Goal: Task Accomplishment & Management: Use online tool/utility

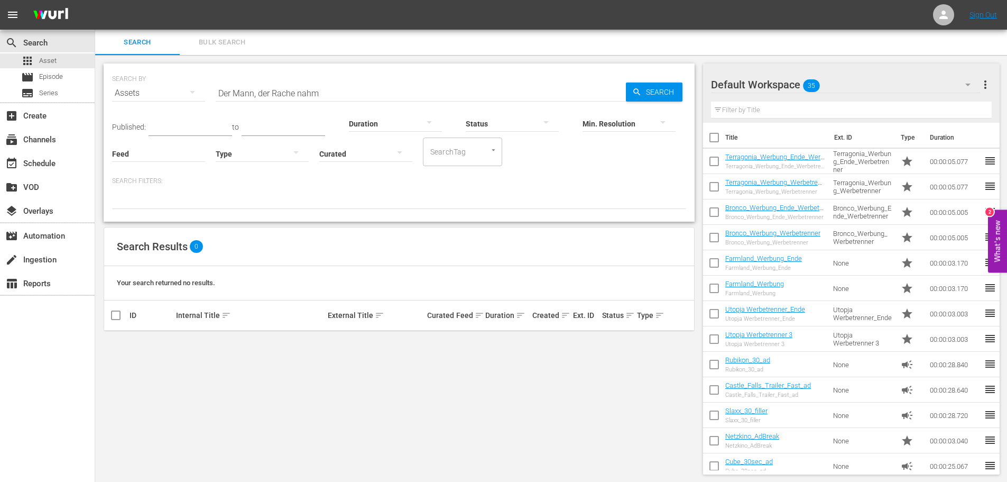
click at [310, 92] on input "Der Mann, der Rache nahm" at bounding box center [421, 92] width 410 height 25
paste input "sperado - Der einsame Rächer"
type input "Desperado - Der einsame Rächer"
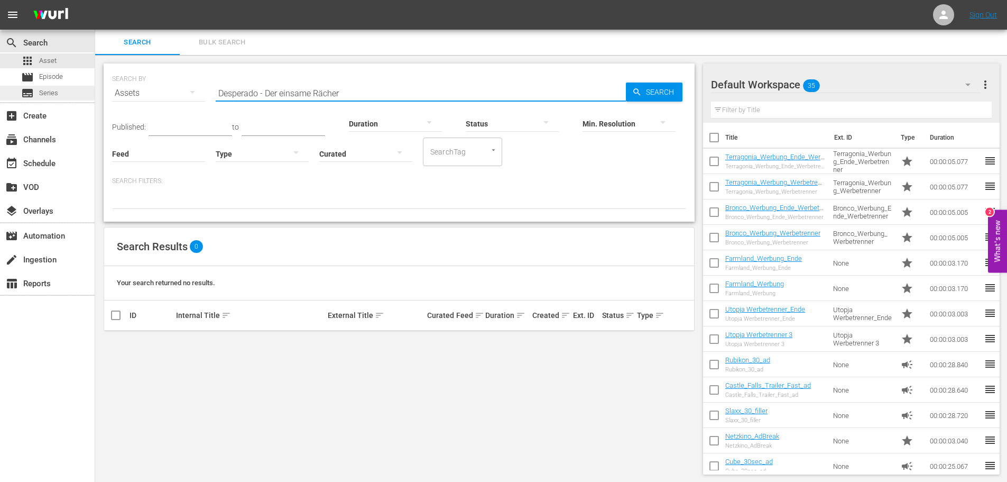
click at [67, 86] on div "subtitles Series" at bounding box center [47, 93] width 95 height 15
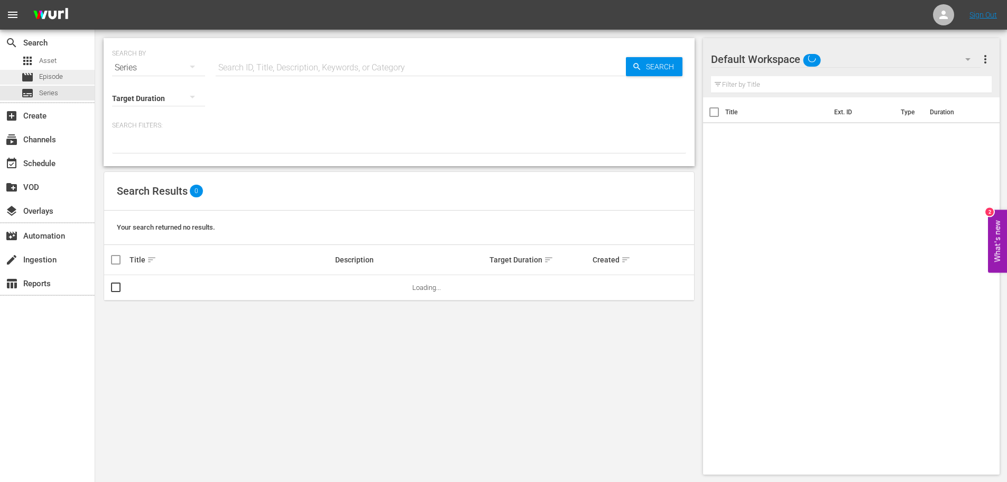
click at [62, 78] on span "Episode" at bounding box center [51, 76] width 24 height 11
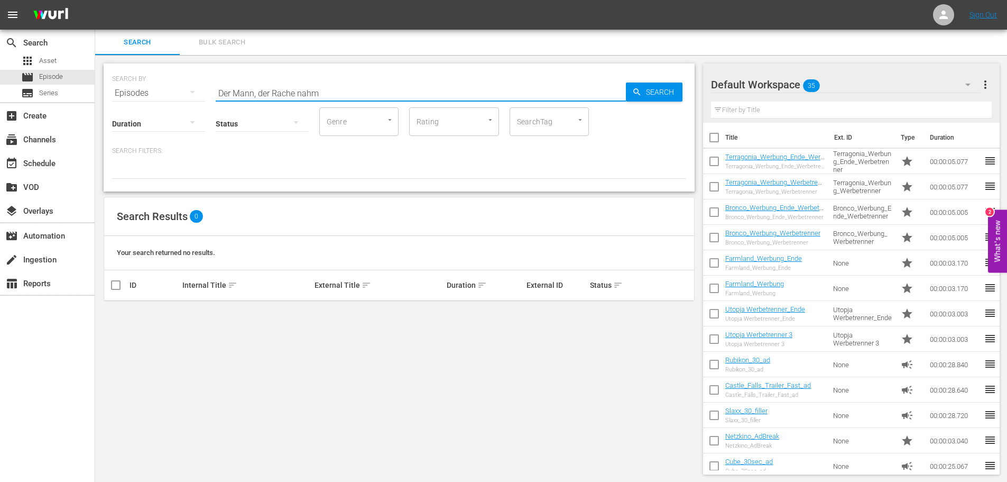
click at [349, 94] on input "Der Mann, der Rache nahm" at bounding box center [421, 92] width 410 height 25
paste input "sperado - Der einsame Rächer"
click at [368, 91] on input "Desperado - Der einsame Rächer" at bounding box center [421, 92] width 410 height 25
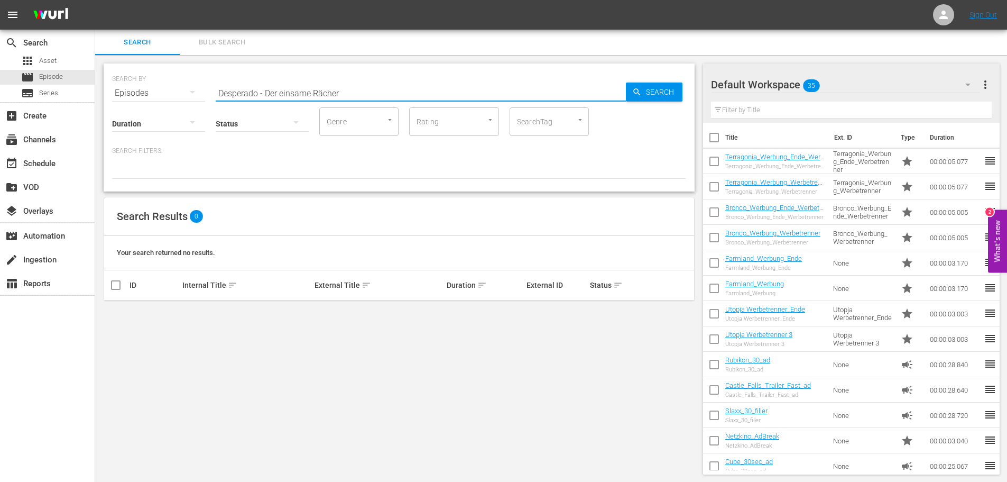
click at [368, 91] on input "Desperado - Der einsame Rächer" at bounding box center [421, 92] width 410 height 25
paste input "s - Der Hauch des Todes"
click at [339, 95] on input "Desperados - Der Hauch des Todes" at bounding box center [421, 92] width 410 height 25
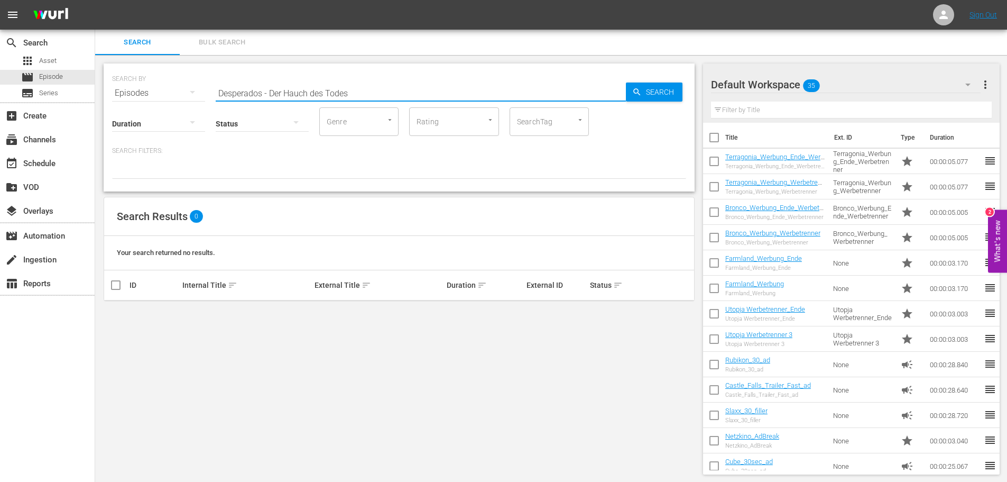
click at [339, 95] on input "Desperados - Der Hauch des Todes" at bounding box center [421, 92] width 410 height 25
paste input "jango - Eine Pistole für 100 Kreuze"
click at [411, 80] on div "SEARCH BY Search By Episodes Search ID, Title, Description, Keywords, or Catego…" at bounding box center [399, 87] width 574 height 38
click at [397, 89] on input "Django - Eine Pistole für 100 Kreuze" at bounding box center [421, 92] width 410 height 25
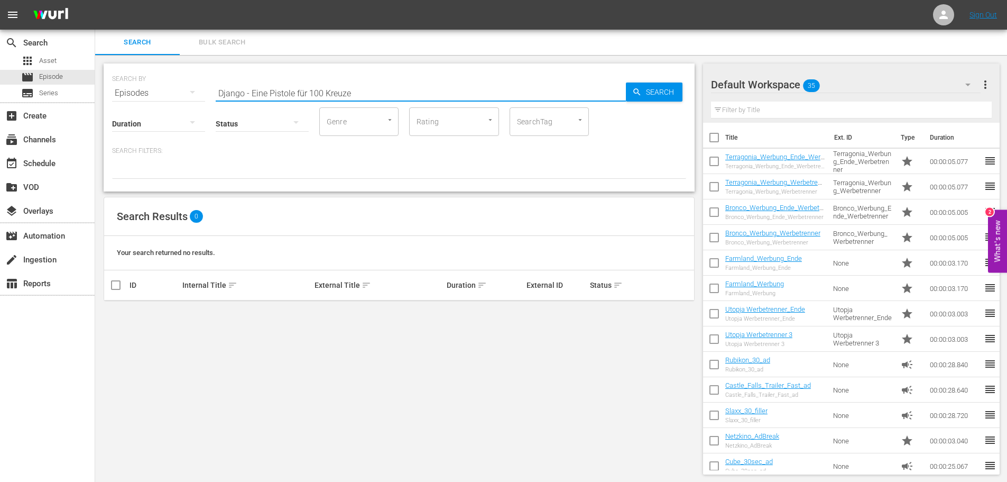
click at [381, 99] on input "Django - Eine Pistole für 100 Kreuze" at bounding box center [421, 92] width 410 height 25
paste input "Unbarmherzig wie die Sonn"
type input "Django - Unbarmherzig wie die Sonne"
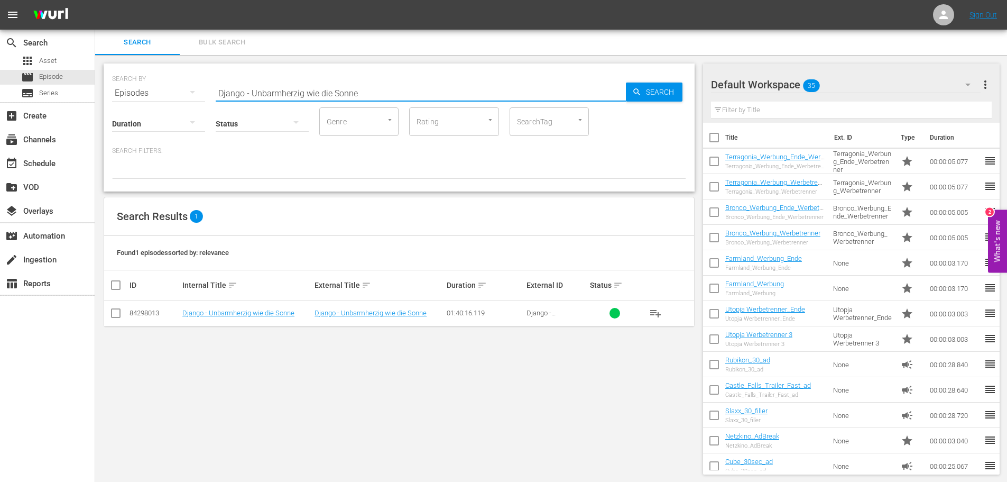
click at [858, 84] on div "Default Workspace 35" at bounding box center [846, 85] width 270 height 30
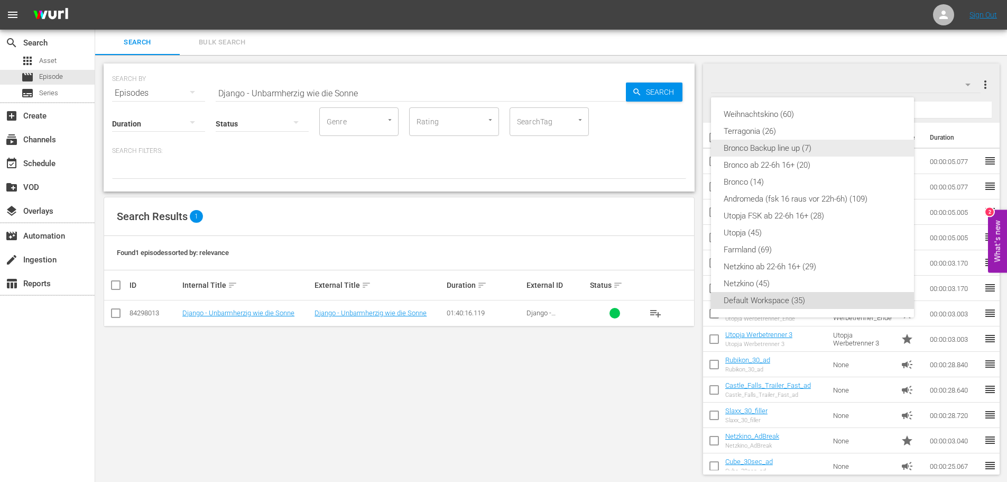
click at [777, 150] on div "Bronco Backup line up (7)" at bounding box center [813, 148] width 178 height 17
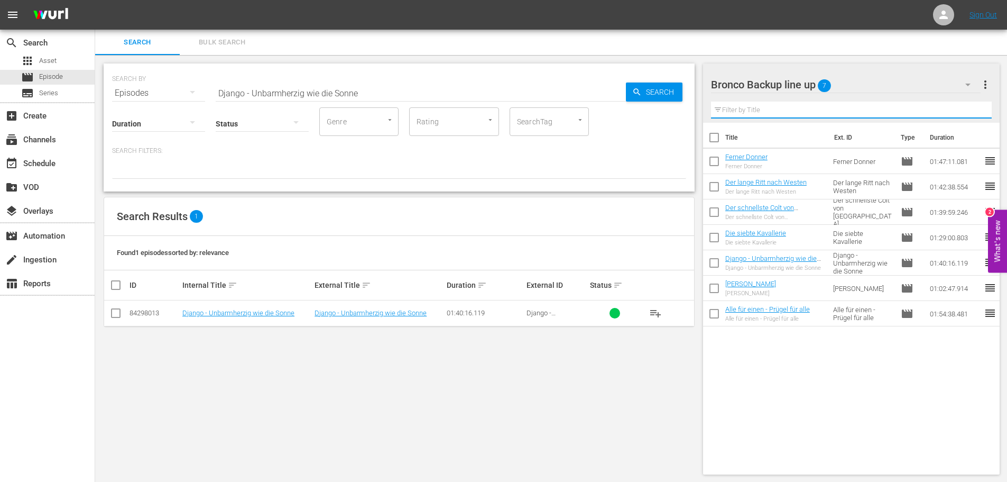
click at [761, 110] on input "text" at bounding box center [851, 110] width 281 height 17
paste input "Django - Unbarmherzig wie die Sonne"
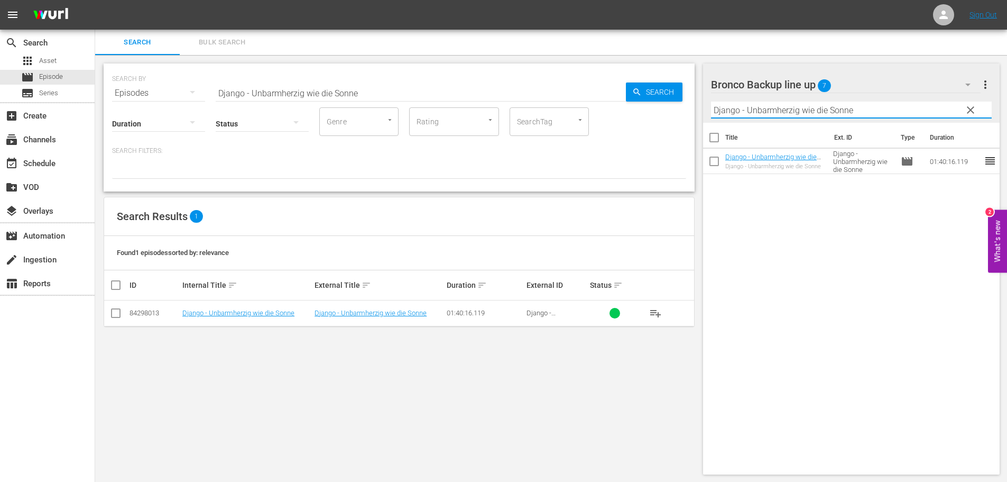
type input "Django - Unbarmherzig wie die Sonne"
click at [915, 85] on div "Bronco Backup line up 7" at bounding box center [846, 85] width 270 height 30
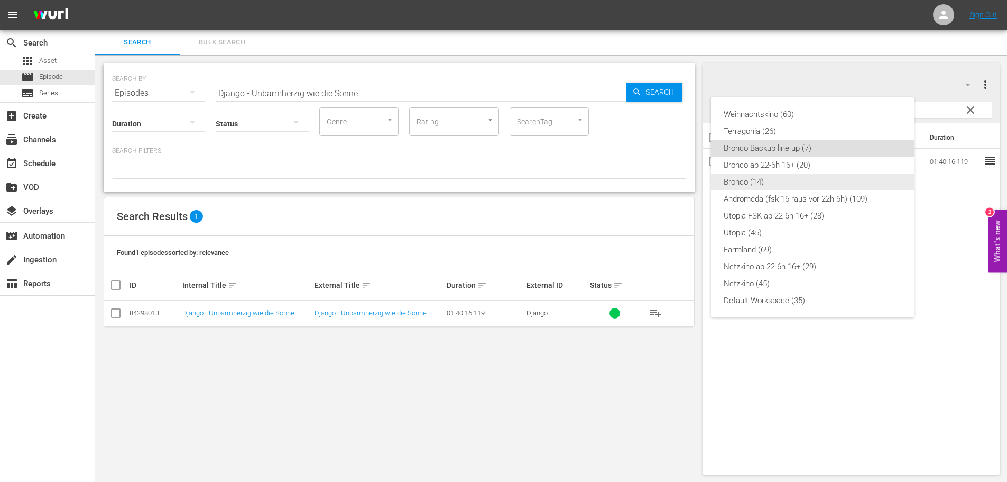
click at [781, 179] on div "Bronco (14)" at bounding box center [813, 181] width 178 height 17
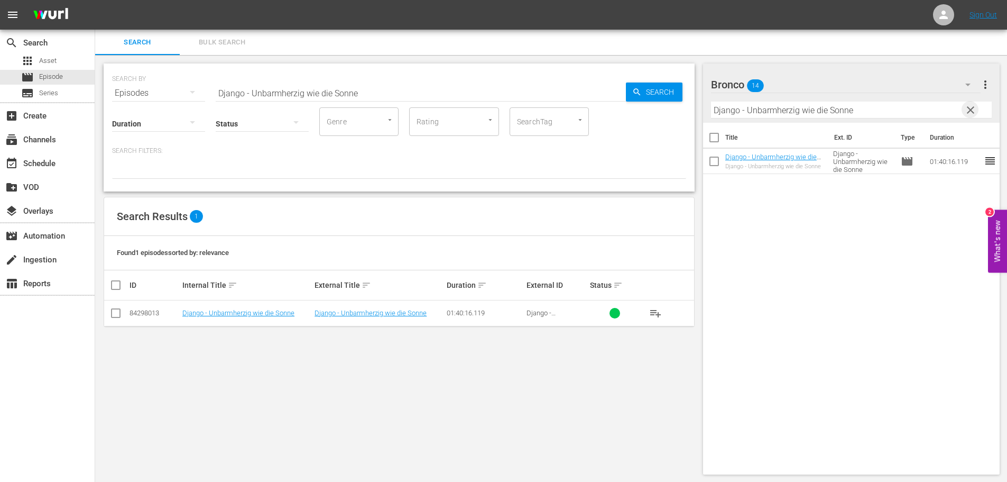
click at [971, 108] on span "clear" at bounding box center [970, 110] width 13 height 13
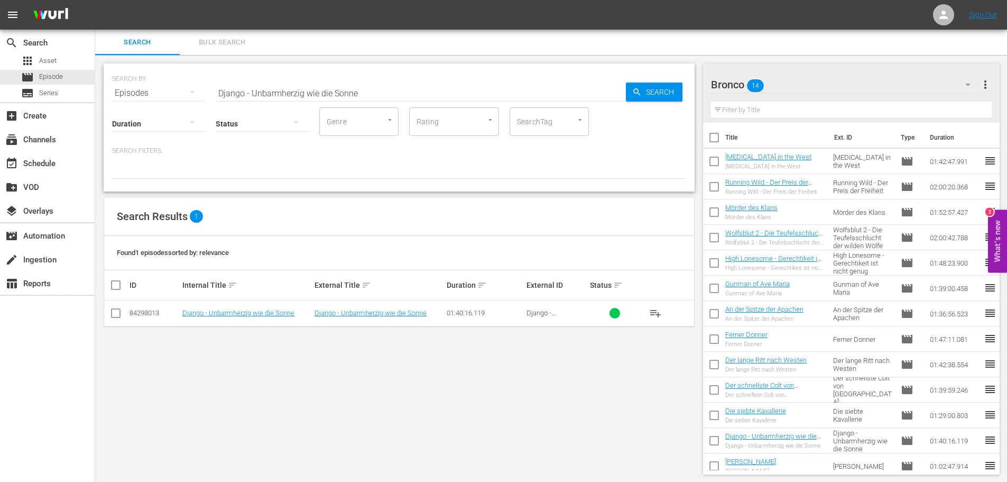
click at [389, 91] on input "Django - Unbarmherzig wie die Sonne" at bounding box center [421, 92] width 410 height 25
click at [421, 92] on input "Django - Unbarmherzig wie die Sonne" at bounding box center [421, 92] width 410 height 25
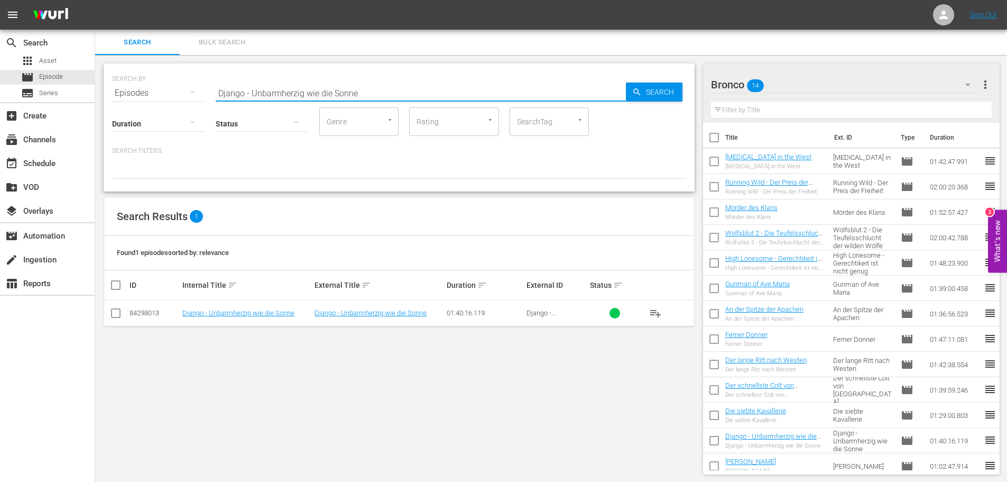
click at [421, 92] on input "Django - Unbarmherzig wie die Sonne" at bounding box center [421, 92] width 410 height 25
paste input "ersättlich wie der [DEMOGRAPHIC_DATA]"
type input "Django - Unersättlich wie der [DEMOGRAPHIC_DATA]"
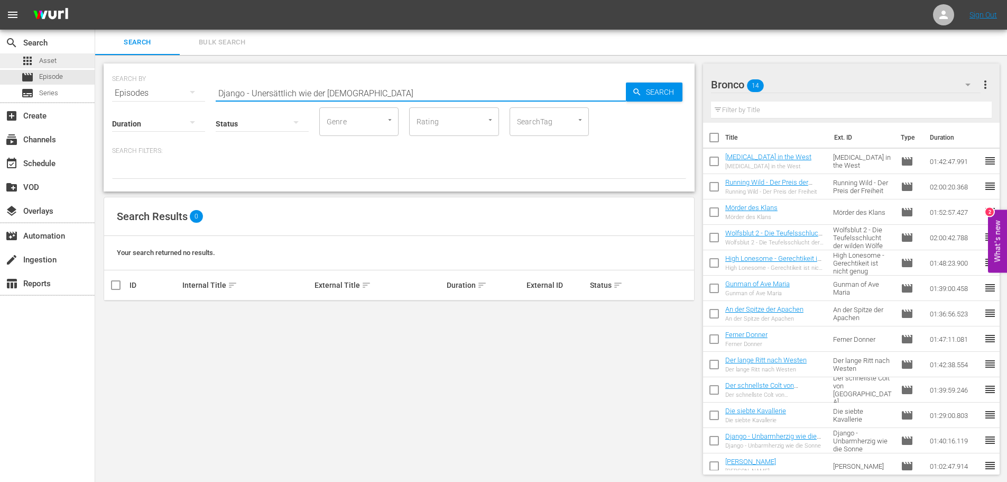
click at [45, 61] on span "Asset" at bounding box center [47, 61] width 17 height 11
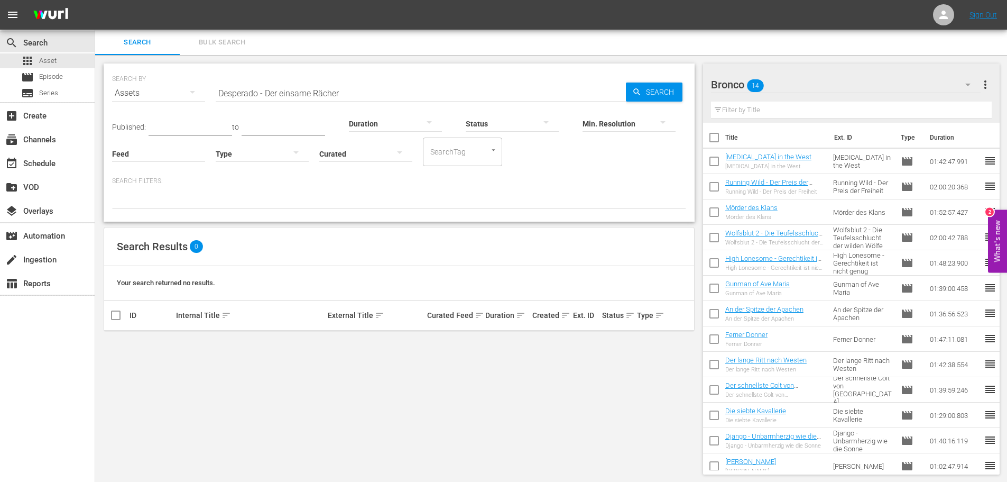
click at [337, 87] on input "Desperado - Der einsame Rächer" at bounding box center [421, 92] width 410 height 25
click at [338, 91] on input "Desperado - Der einsame Rächer" at bounding box center [421, 92] width 410 height 25
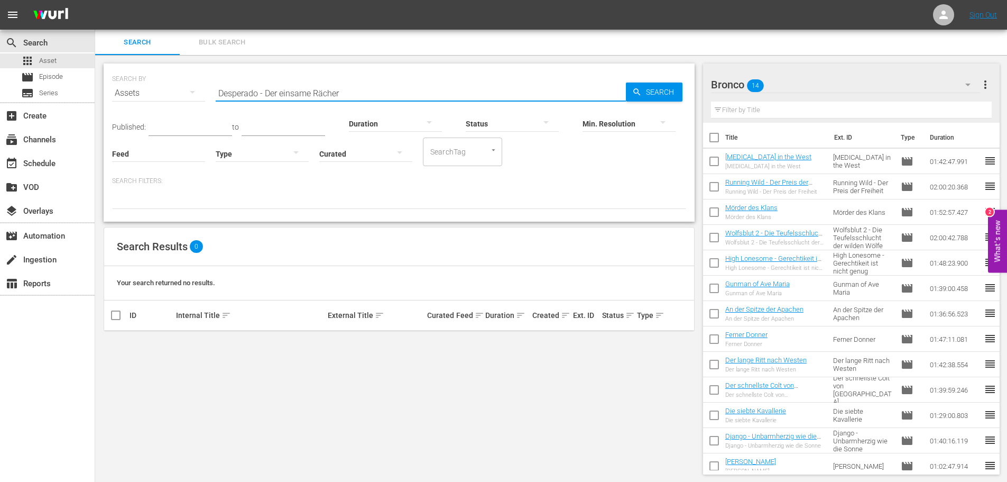
paste input "jango - Unersättlich wie der [DEMOGRAPHIC_DATA]"
click at [349, 92] on input "Django - Unersättlich wie der [DEMOGRAPHIC_DATA]" at bounding box center [421, 92] width 410 height 25
click at [394, 93] on input "Django - Unersättlich wie der [DEMOGRAPHIC_DATA]" at bounding box center [421, 92] width 410 height 25
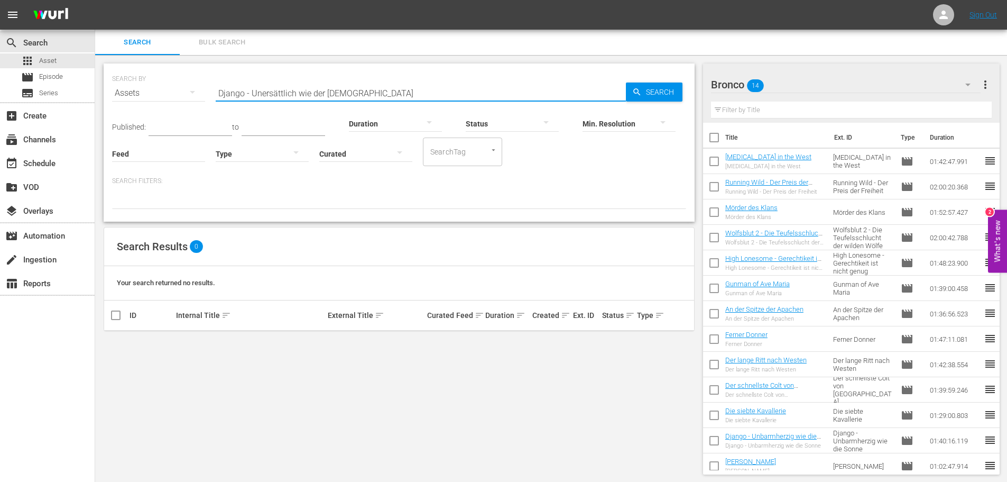
click at [394, 93] on input "Django - Unersättlich wie der [DEMOGRAPHIC_DATA]" at bounding box center [421, 92] width 410 height 25
paste input "und Sartana, die tödlichen zwei"
click at [385, 89] on input "Django und [PERSON_NAME], die tödlichen zwei" at bounding box center [421, 92] width 410 height 25
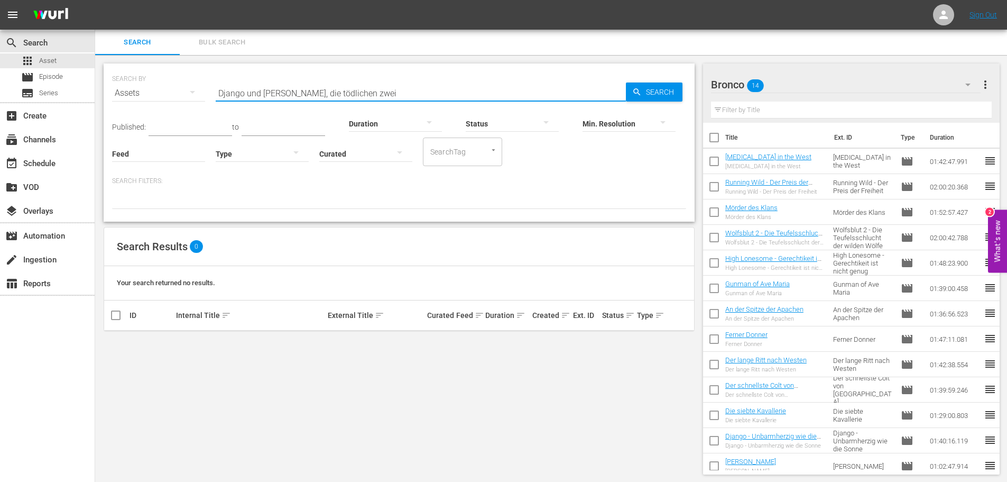
click at [385, 89] on input "Django und [PERSON_NAME], die tödlichen zwei" at bounding box center [421, 92] width 410 height 25
click at [378, 96] on input "Django und [PERSON_NAME], die tödlichen zwei" at bounding box center [421, 92] width 410 height 25
paste input "Djangos blutige Spur"
click at [393, 91] on input "Django und [PERSON_NAME], die tödlichen zweiDjangos blutige Spur" at bounding box center [421, 92] width 410 height 25
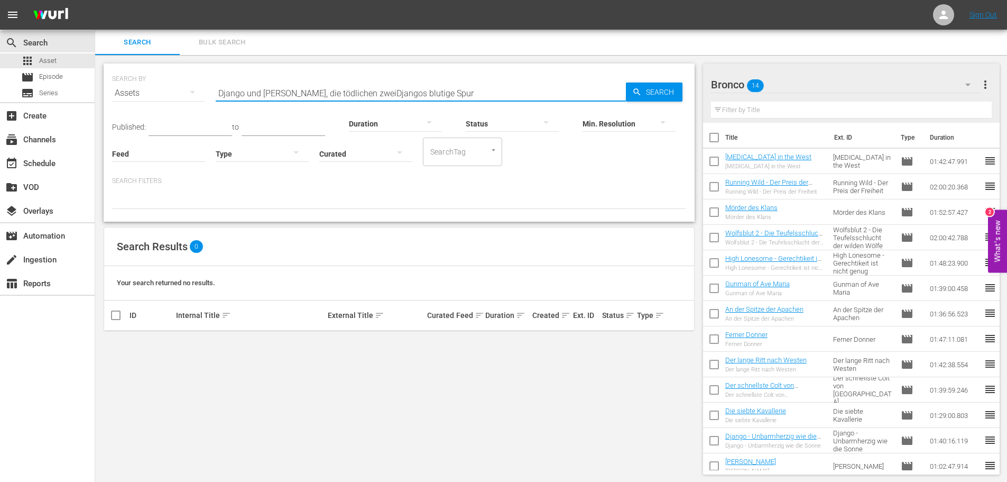
click at [393, 91] on input "Django und [PERSON_NAME], die tödlichen zweiDjangos blutige Spur" at bounding box center [421, 92] width 410 height 25
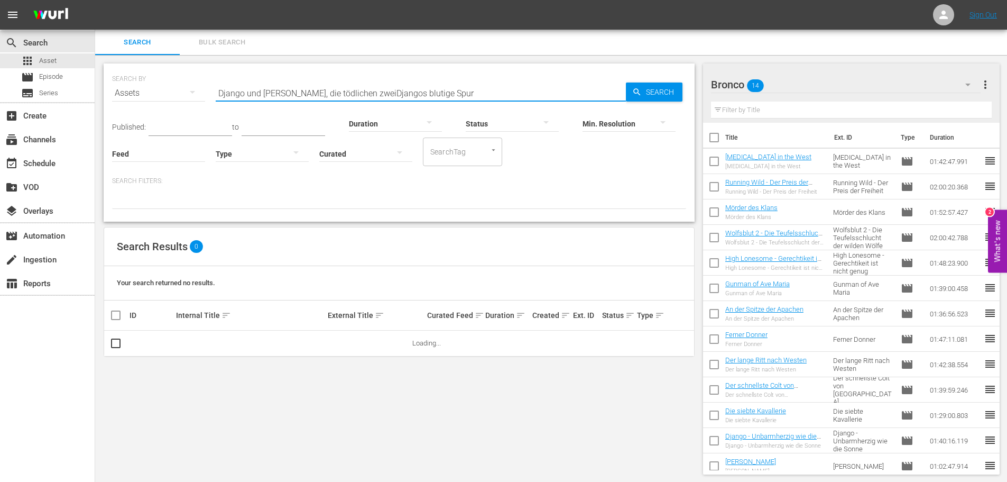
paste input "text"
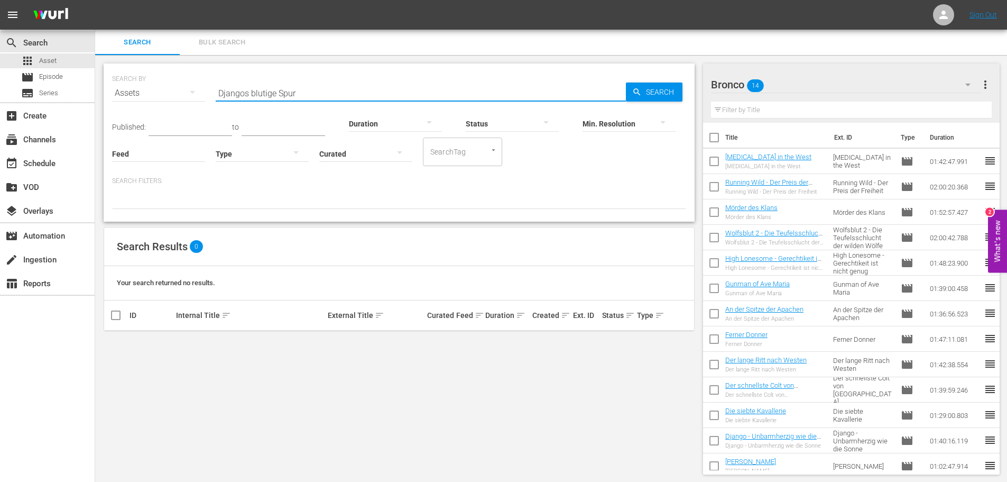
click at [327, 100] on input "Djangos blutige Spur" at bounding box center [421, 92] width 410 height 25
click at [329, 98] on input "Djangos blutige Spur" at bounding box center [421, 92] width 410 height 25
paste input "rei Pistolen gegen [PERSON_NAME]"
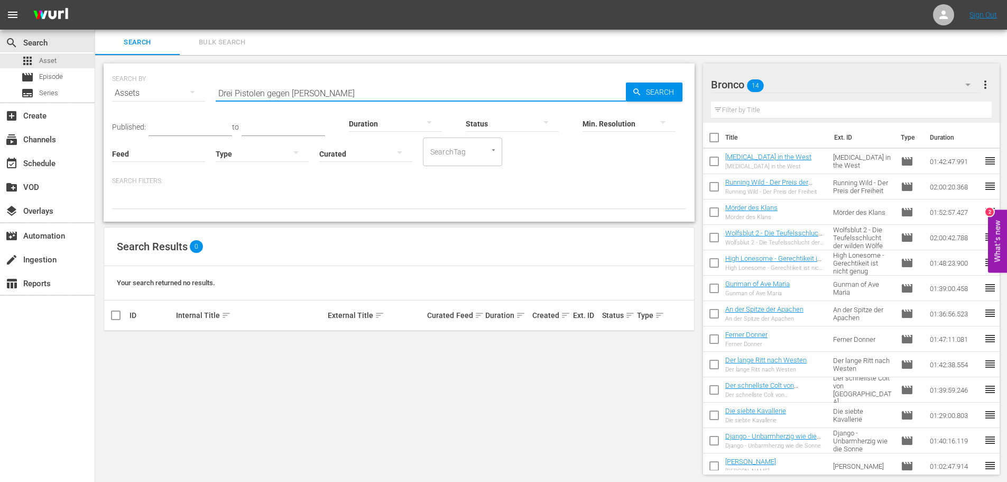
click at [344, 93] on input "Drei Pistolen gegen [PERSON_NAME]" at bounding box center [421, 92] width 410 height 25
paste input "Eine Falle für den Banditen"
type input "Eine Falle für den Banditen"
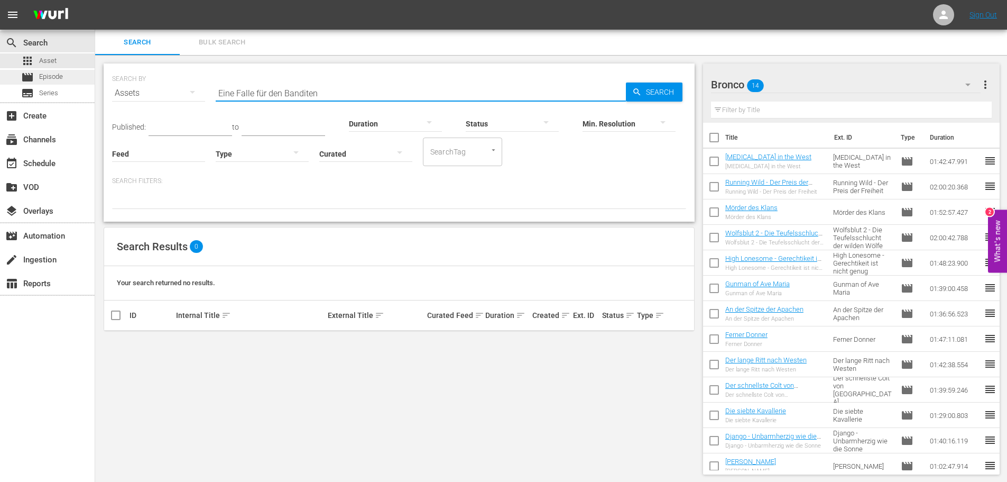
click at [52, 76] on span "Episode" at bounding box center [51, 76] width 24 height 11
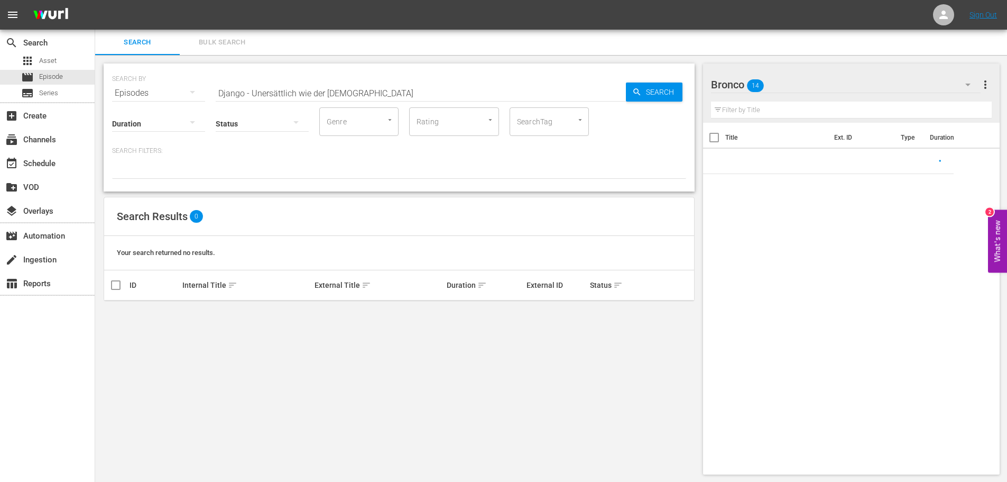
click at [302, 88] on input "Django - Unersättlich wie der [DEMOGRAPHIC_DATA]" at bounding box center [421, 92] width 410 height 25
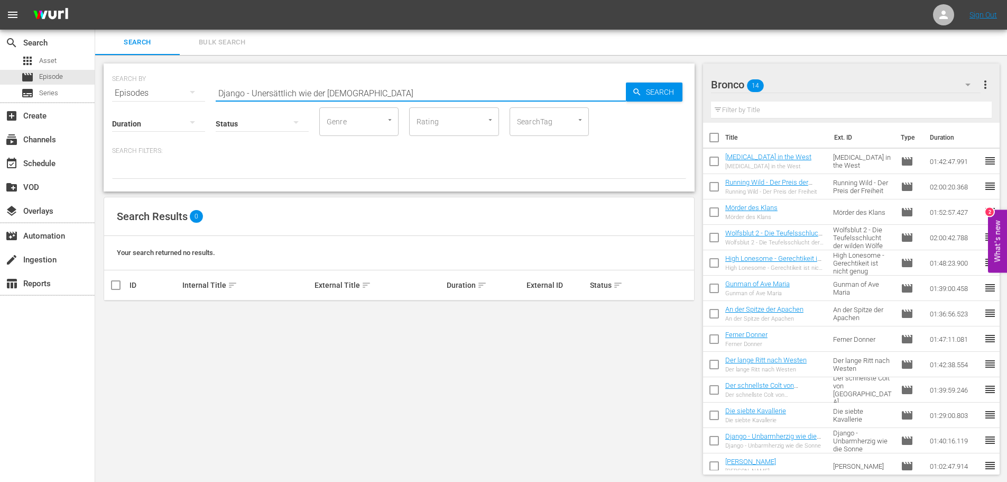
click at [302, 88] on input "Django - Unersättlich wie der [DEMOGRAPHIC_DATA]" at bounding box center [421, 92] width 410 height 25
paste input "Eine Falle für den Bandite"
type input "Eine Falle für den Banditen"
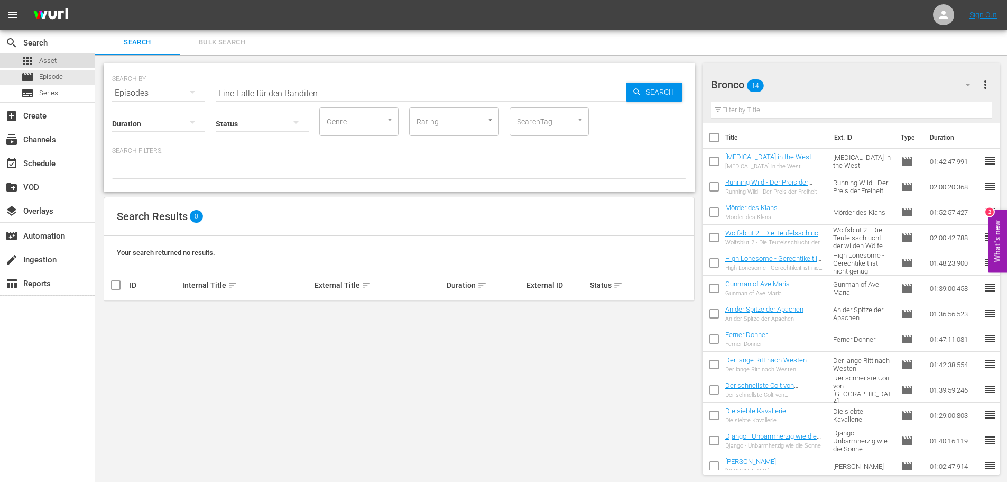
click at [60, 59] on div "apps Asset" at bounding box center [47, 60] width 95 height 15
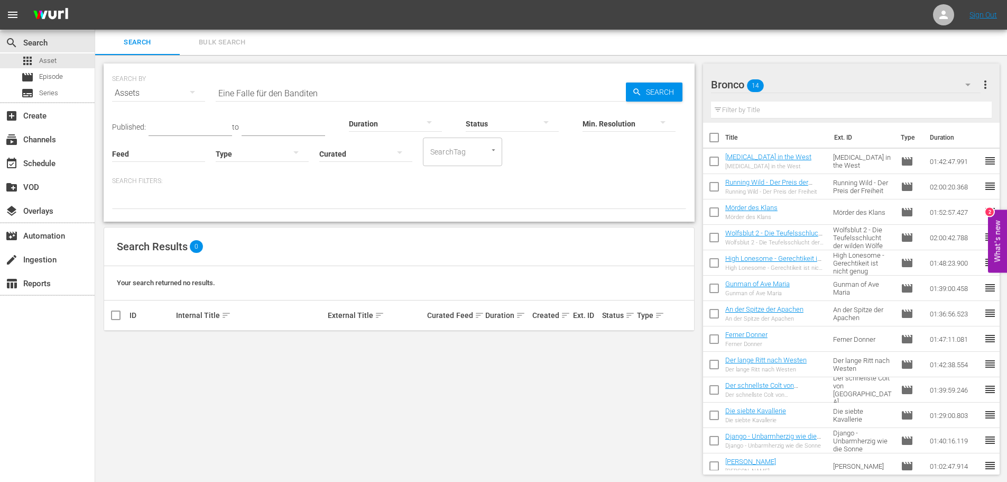
click at [440, 103] on input "Eine Falle für den Banditen" at bounding box center [421, 92] width 410 height 25
paste input "[PERSON_NAME] – [GEOGRAPHIC_DATA]"
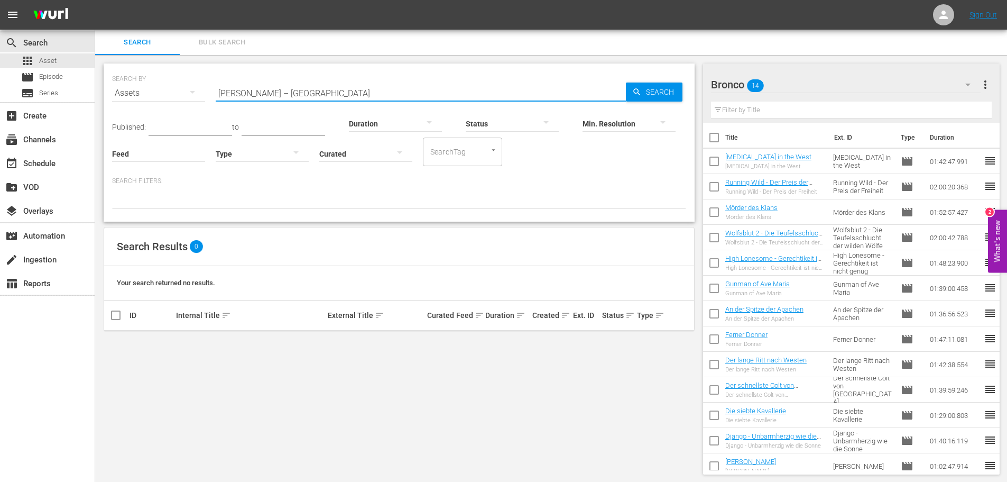
click at [364, 86] on input "[PERSON_NAME] – [GEOGRAPHIC_DATA]" at bounding box center [421, 92] width 410 height 25
click at [361, 89] on input "[PERSON_NAME] – [GEOGRAPHIC_DATA]" at bounding box center [421, 92] width 410 height 25
paste input "tt0339436"
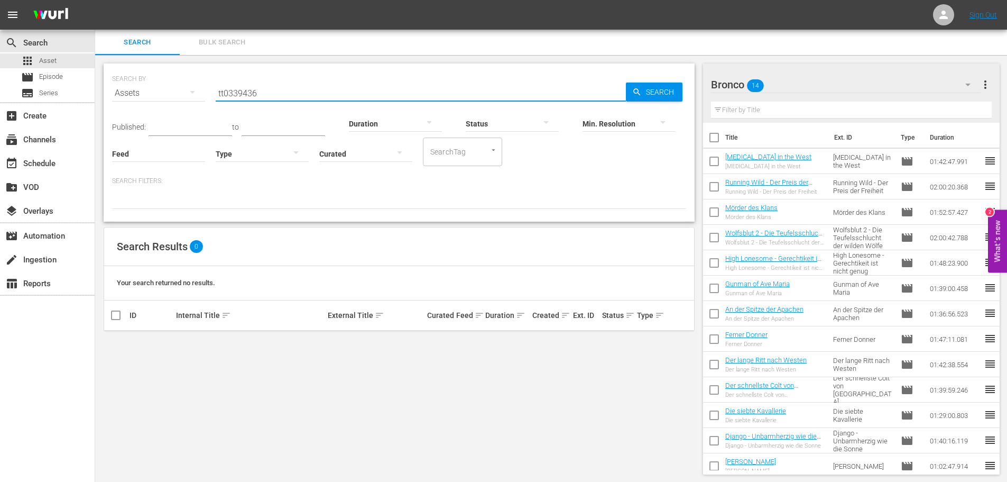
click at [358, 95] on input "tt0339436" at bounding box center [421, 92] width 410 height 25
click at [357, 95] on input "tt0339436" at bounding box center [421, 92] width 410 height 25
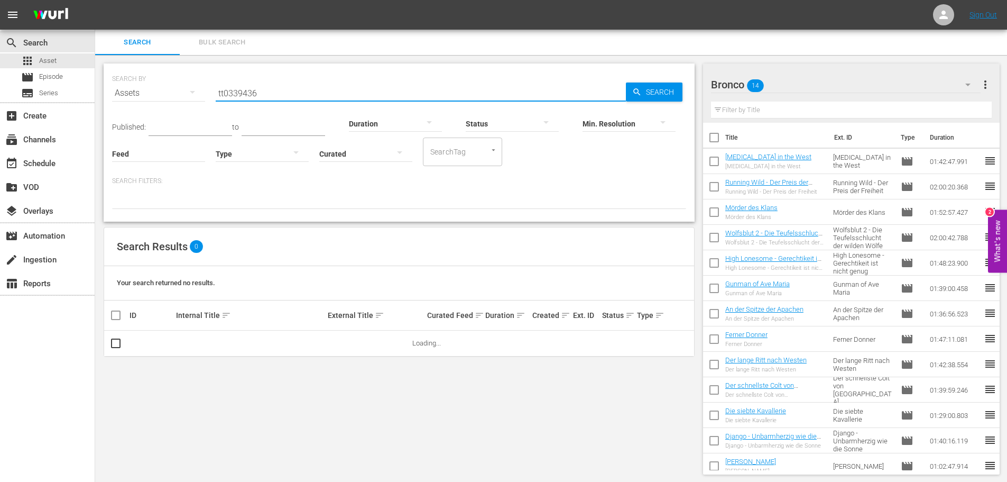
click at [357, 95] on input "tt0339436" at bounding box center [421, 92] width 410 height 25
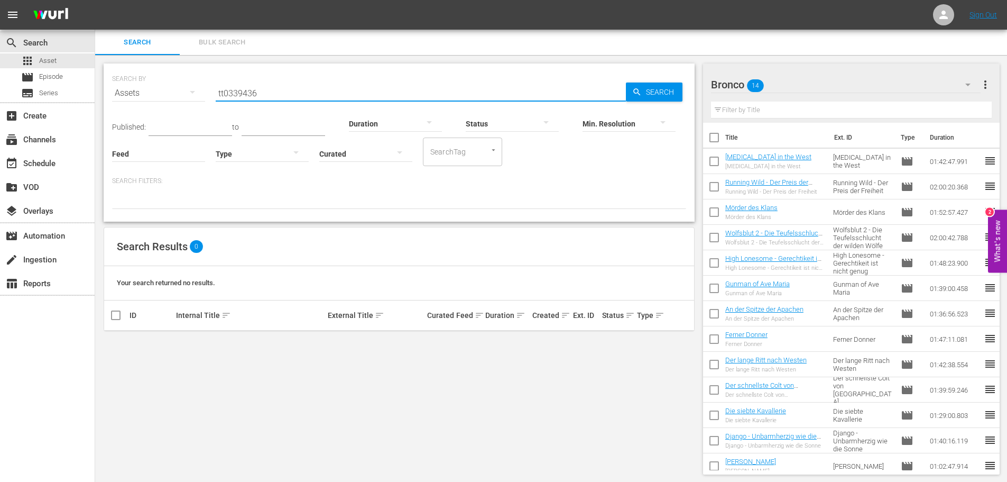
paste input "[PERSON_NAME] und der Colonel"
click at [325, 86] on input "[PERSON_NAME] und der Colonel" at bounding box center [421, 92] width 410 height 25
click at [313, 95] on input "[PERSON_NAME] und der Colonel" at bounding box center [421, 92] width 410 height 25
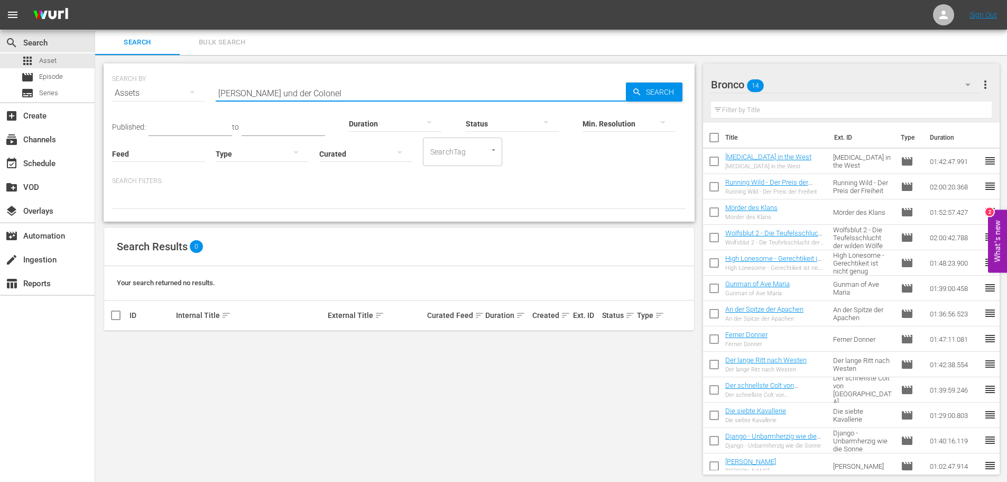
paste input "Django und Sabata - Wie blutige Geier"
click at [360, 93] on input "Django und Sabata - Wie blutige Geier" at bounding box center [421, 92] width 410 height 25
paste input "- Der Tag der Abrechnung"
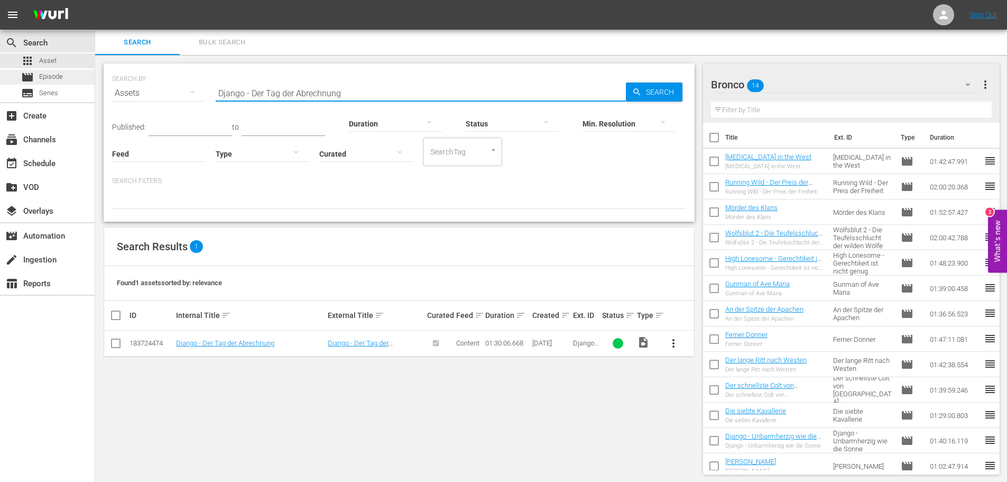
type input "Django - Der Tag der Abrechnung"
click at [59, 76] on span "Episode" at bounding box center [51, 76] width 24 height 11
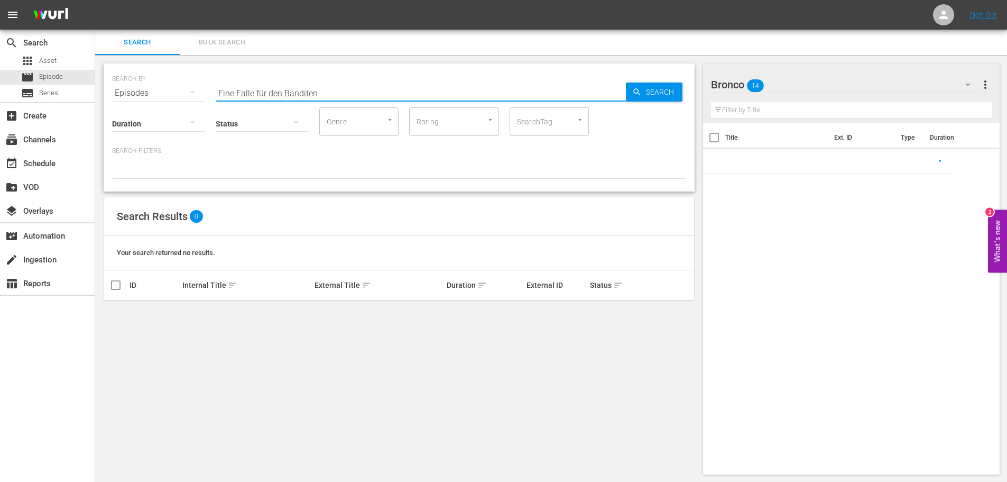
click at [325, 90] on input "Eine Falle für den Banditen" at bounding box center [421, 92] width 410 height 25
paste input "Django - Der Tag der Abrechnung"
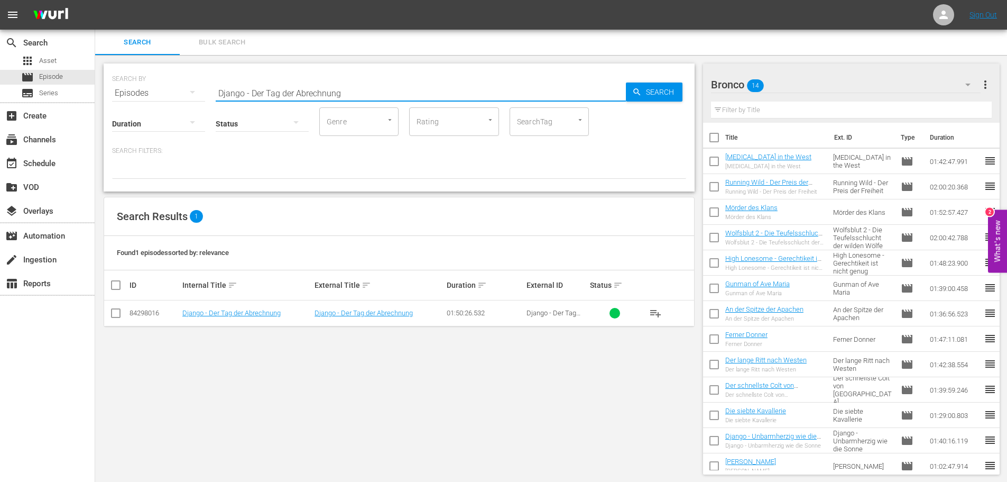
type input "Django - Der Tag der Abrechnung"
click at [790, 112] on input "text" at bounding box center [851, 110] width 281 height 17
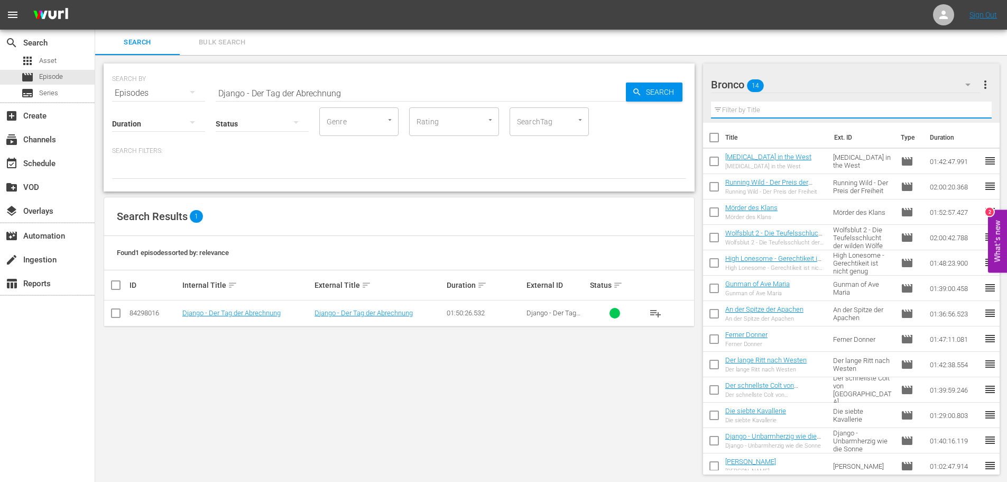
click at [790, 112] on input "text" at bounding box center [851, 110] width 281 height 17
click at [790, 111] on input "text" at bounding box center [851, 110] width 281 height 17
paste input "Django - Der Tag der Abrechnung"
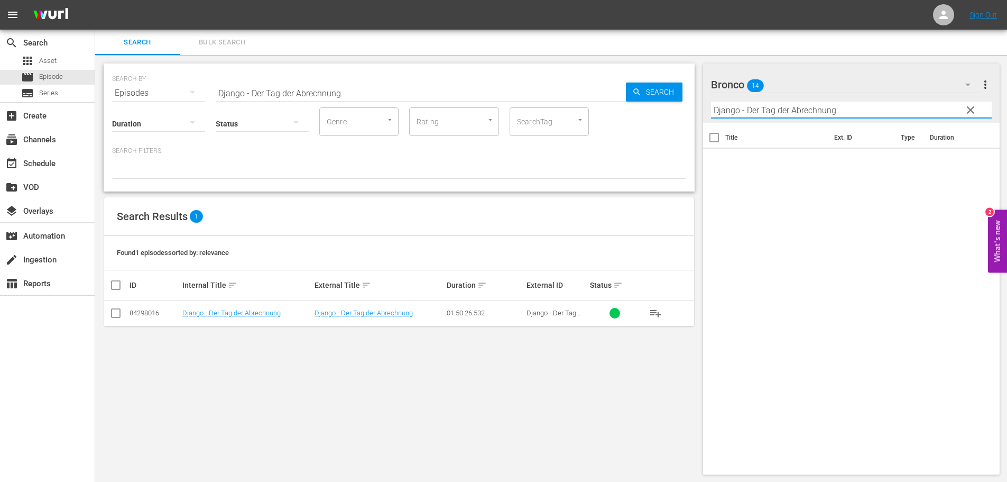
type input "Django - Der Tag der Abrechnung"
click at [889, 88] on div "Bronco 14" at bounding box center [846, 85] width 270 height 30
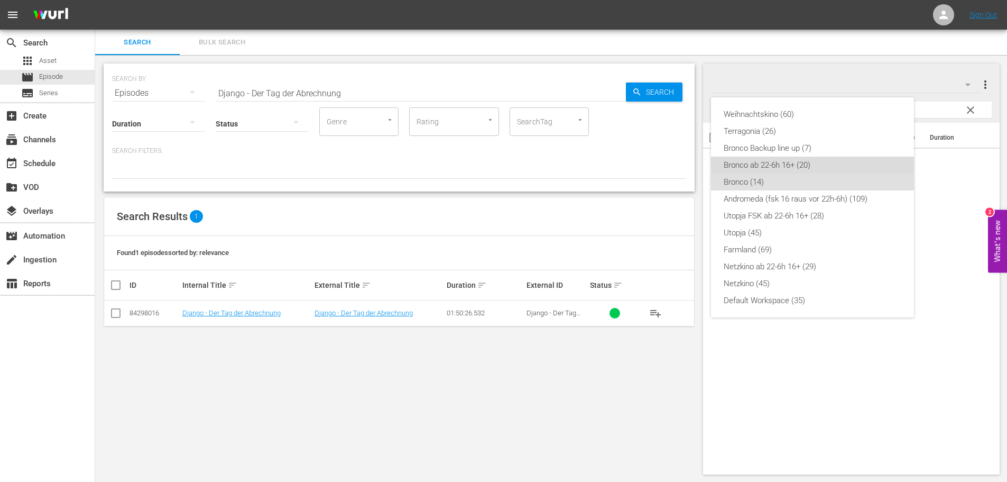
click at [787, 163] on div "Bronco ab 22-6h 16+ (20)" at bounding box center [813, 165] width 178 height 17
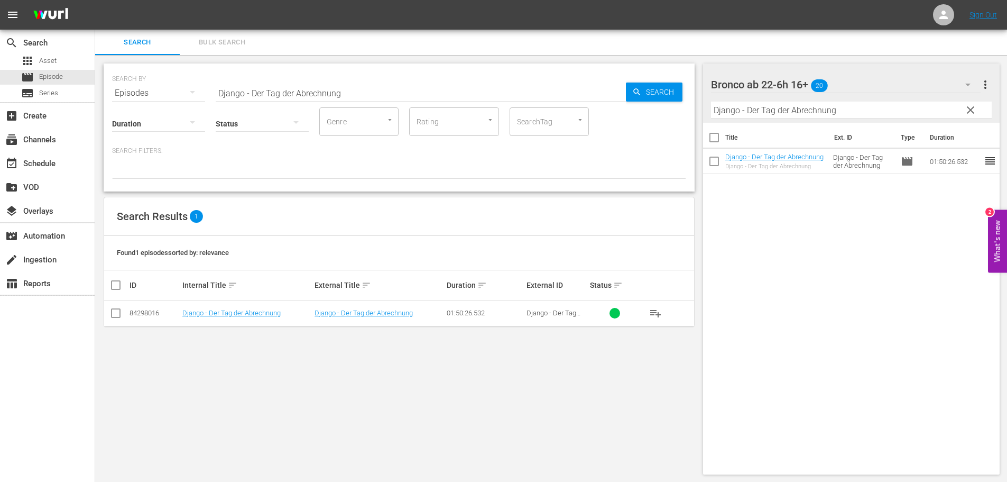
click at [973, 109] on span "clear" at bounding box center [970, 110] width 13 height 13
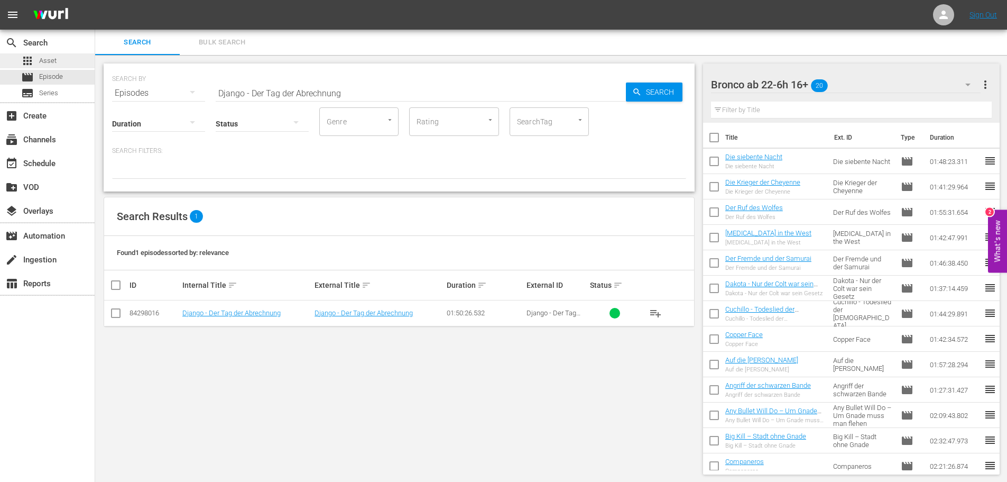
click at [59, 57] on div "apps Asset" at bounding box center [47, 60] width 95 height 15
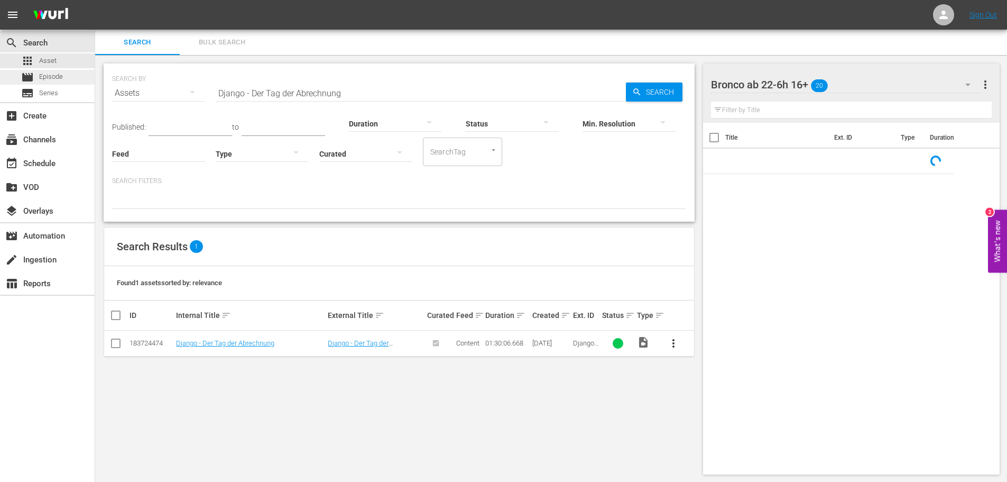
click at [71, 74] on div "movie Episode" at bounding box center [47, 77] width 95 height 15
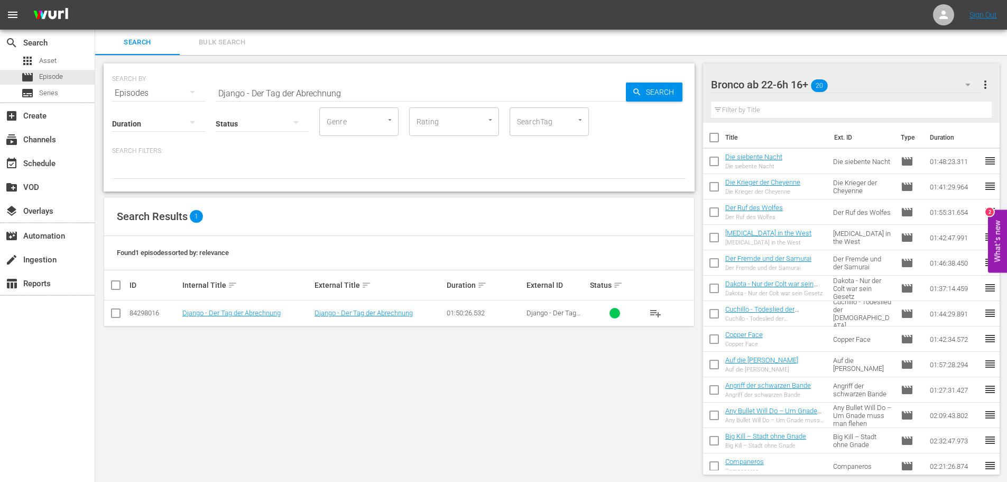
click at [367, 90] on input "Django - Der Tag der Abrechnung" at bounding box center [421, 92] width 410 height 25
paste input "tt0402260"
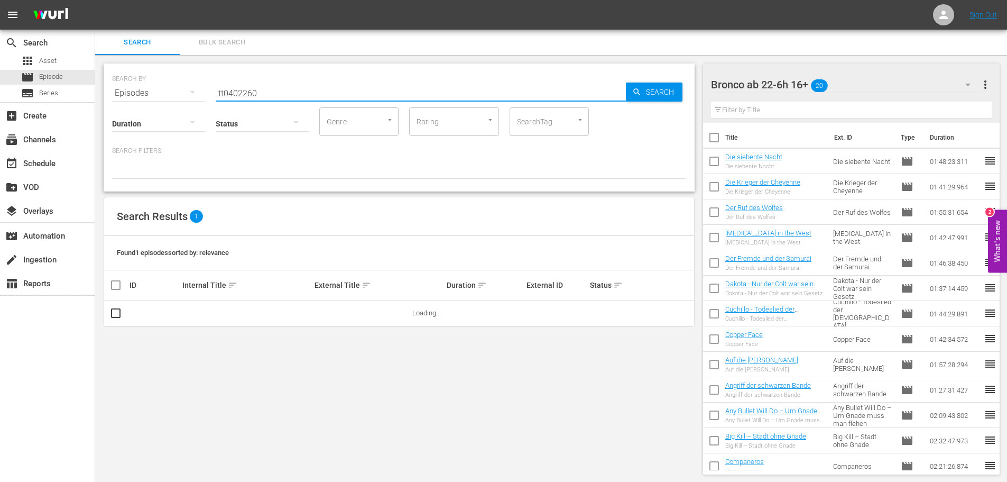
click at [355, 95] on input "tt0402260" at bounding box center [421, 92] width 410 height 25
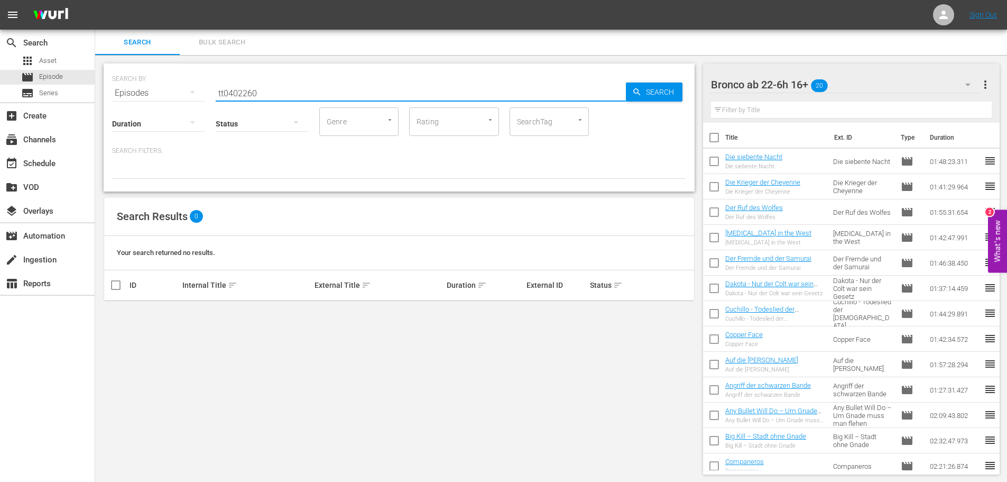
paste input "Das Halbblut !!!"
type input "D"
click at [481, 60] on div "SEARCH BY Search By Episodes Search ID, Title, Description, Keywords, or Catego…" at bounding box center [399, 269] width 608 height 428
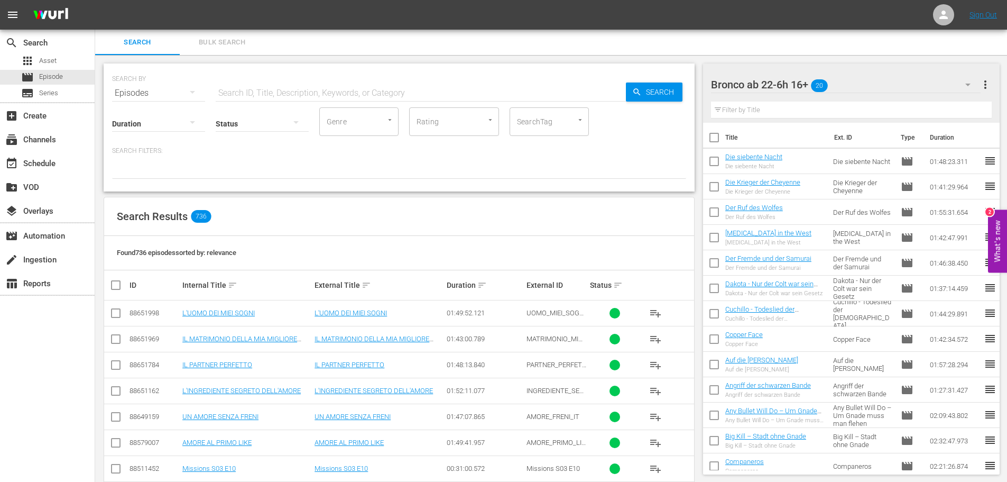
click at [877, 89] on div "Bronco ab 22-6h 16+ 20" at bounding box center [846, 85] width 270 height 30
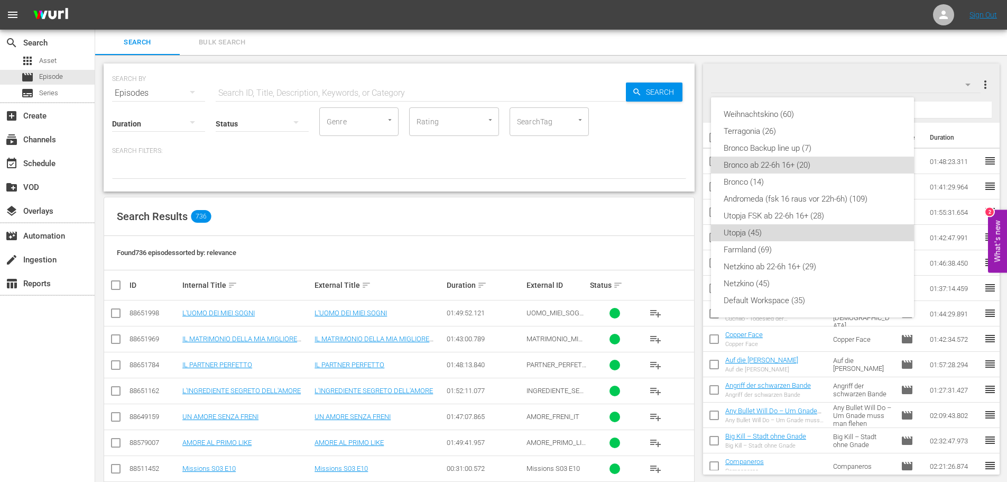
click at [763, 235] on div "Utopja (45)" at bounding box center [813, 232] width 178 height 17
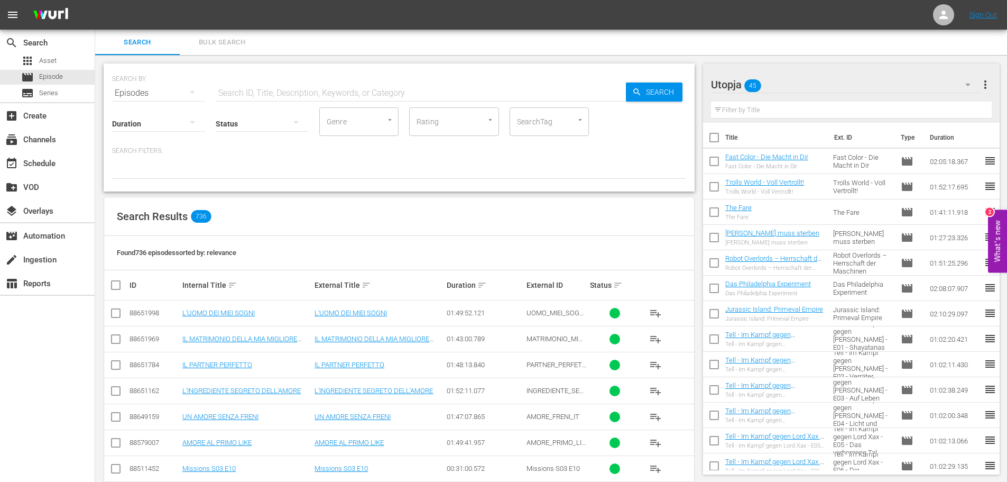
click at [772, 43] on div "Search Bulk Search" at bounding box center [551, 42] width 912 height 25
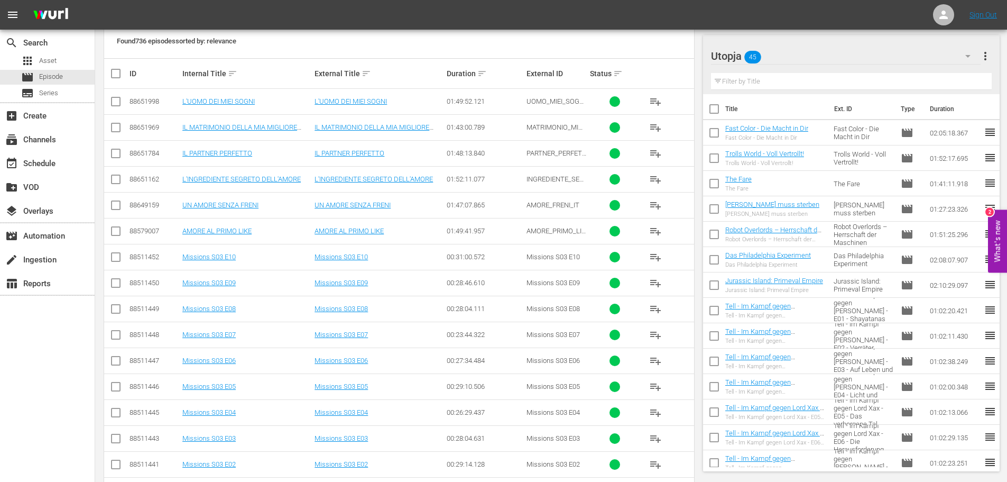
click at [785, 54] on div "Utopja 45" at bounding box center [846, 56] width 270 height 30
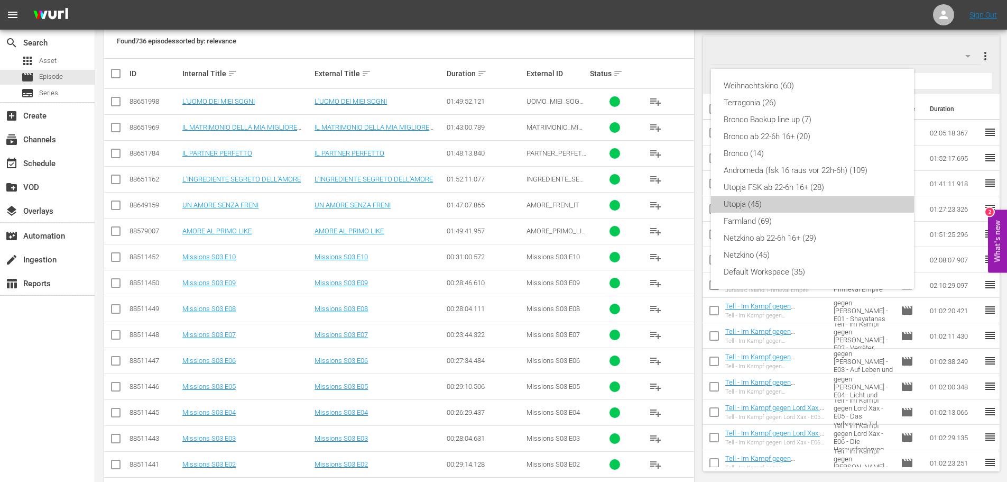
click at [777, 206] on div "Utopja (45)" at bounding box center [813, 204] width 178 height 17
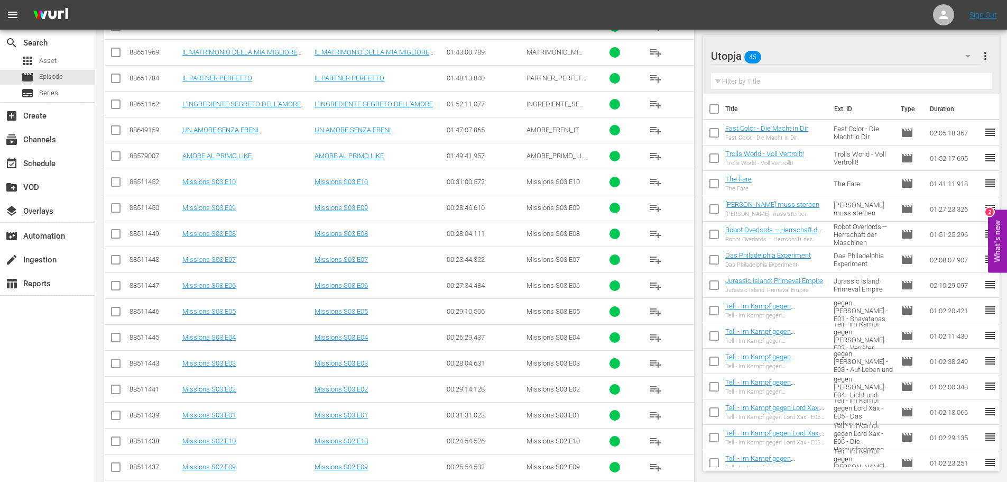
scroll to position [264, 0]
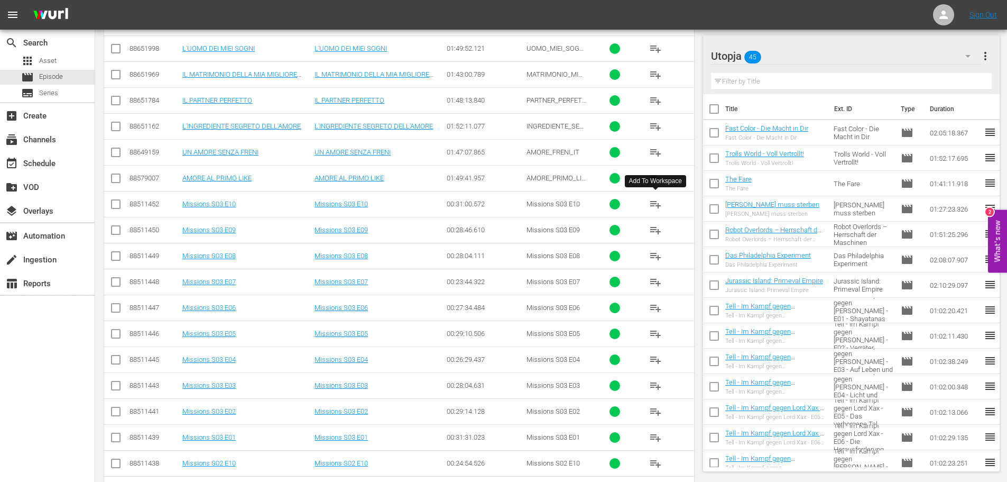
click at [655, 205] on span "playlist_add" at bounding box center [655, 204] width 13 height 13
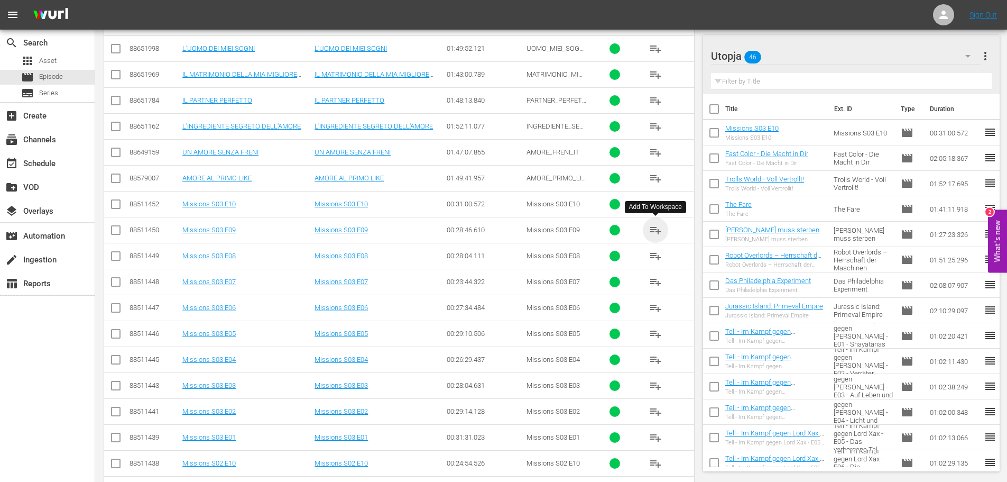
click at [656, 230] on span "playlist_add" at bounding box center [655, 230] width 13 height 13
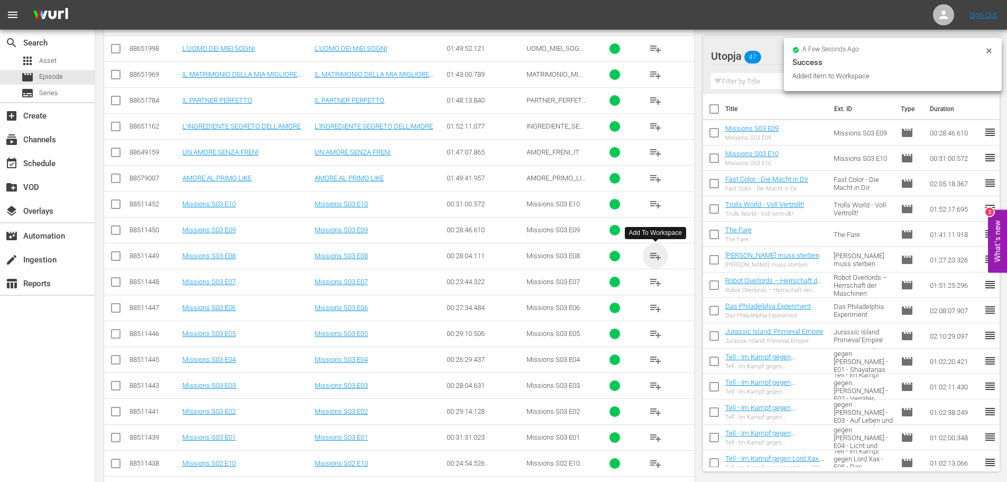
click at [652, 259] on span "playlist_add" at bounding box center [655, 256] width 13 height 13
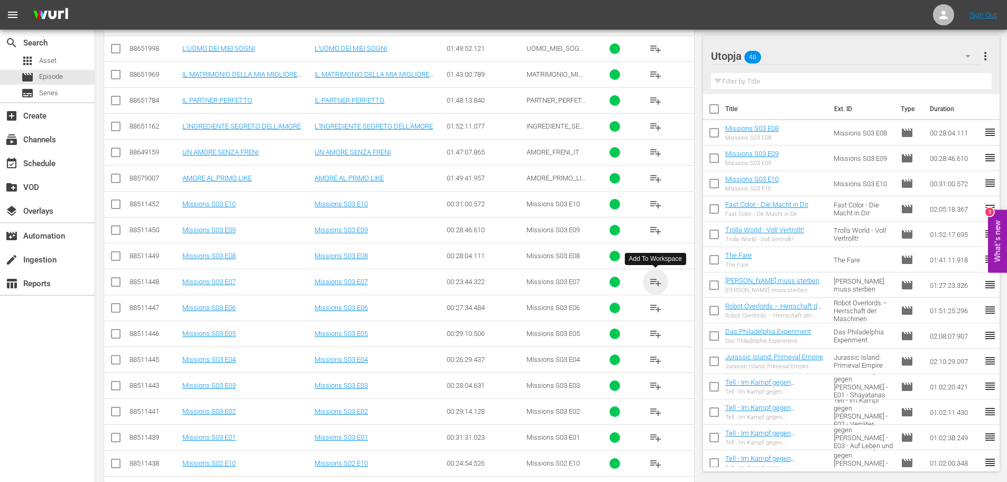
click at [656, 282] on span "playlist_add" at bounding box center [655, 281] width 13 height 13
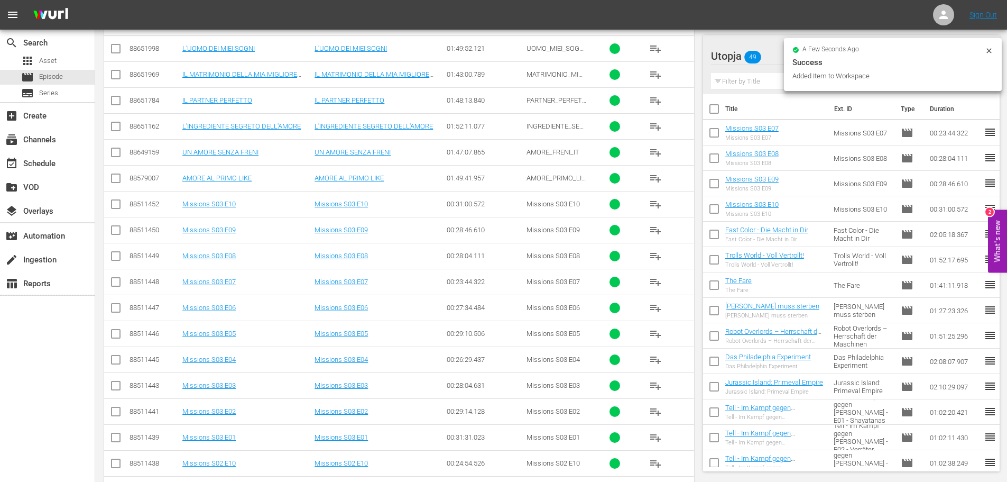
click at [658, 306] on span "playlist_add" at bounding box center [655, 307] width 13 height 13
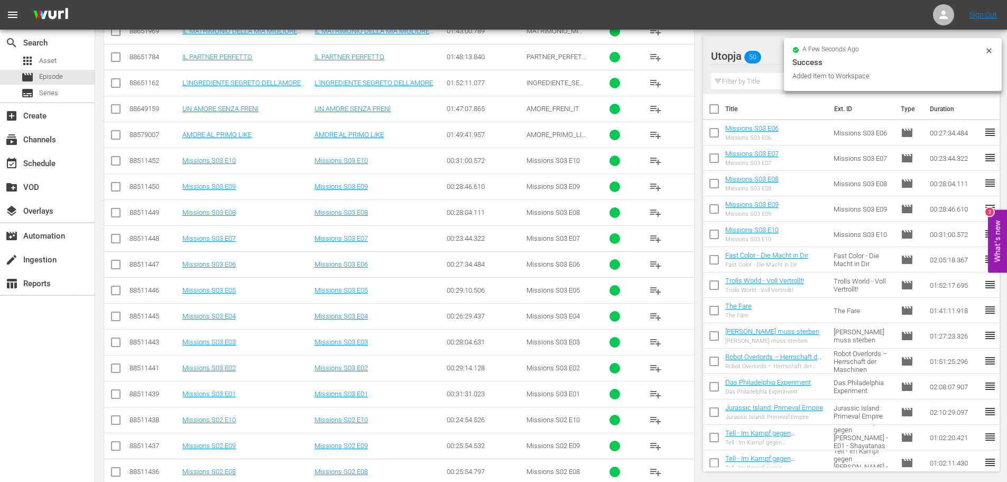
scroll to position [317, 0]
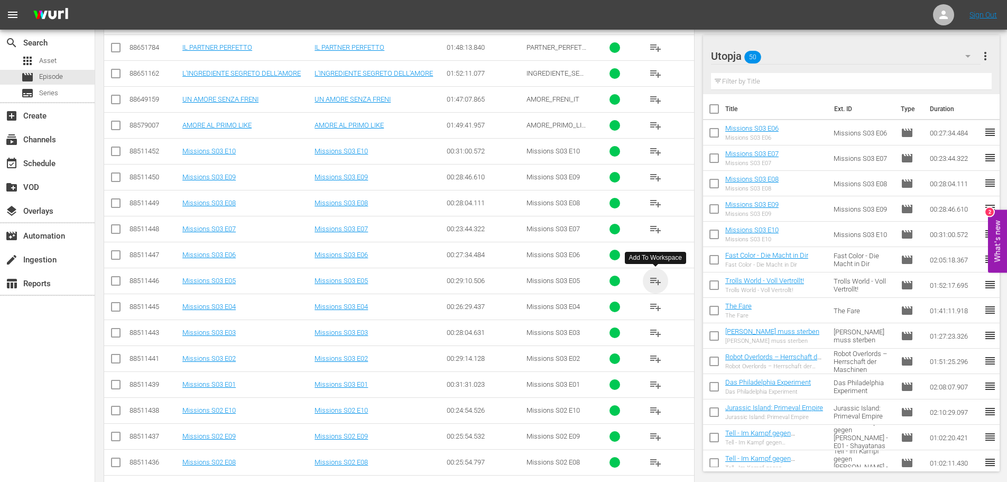
click at [657, 281] on span "playlist_add" at bounding box center [655, 280] width 13 height 13
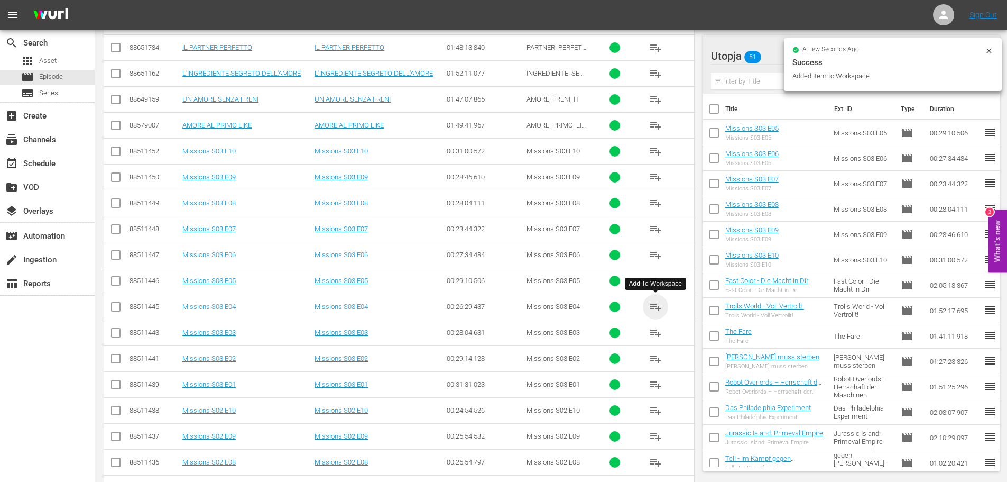
click at [655, 306] on span "playlist_add" at bounding box center [655, 306] width 13 height 13
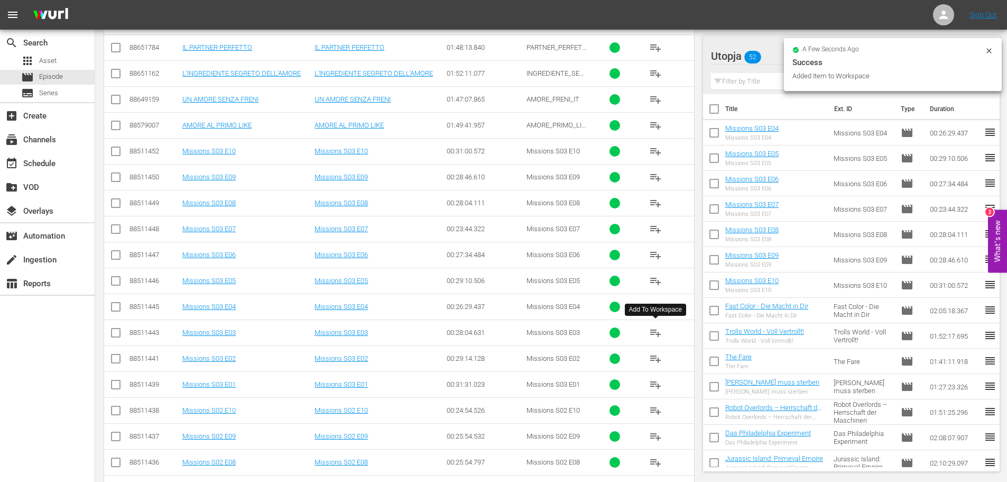
click at [657, 334] on span "playlist_add" at bounding box center [655, 332] width 13 height 13
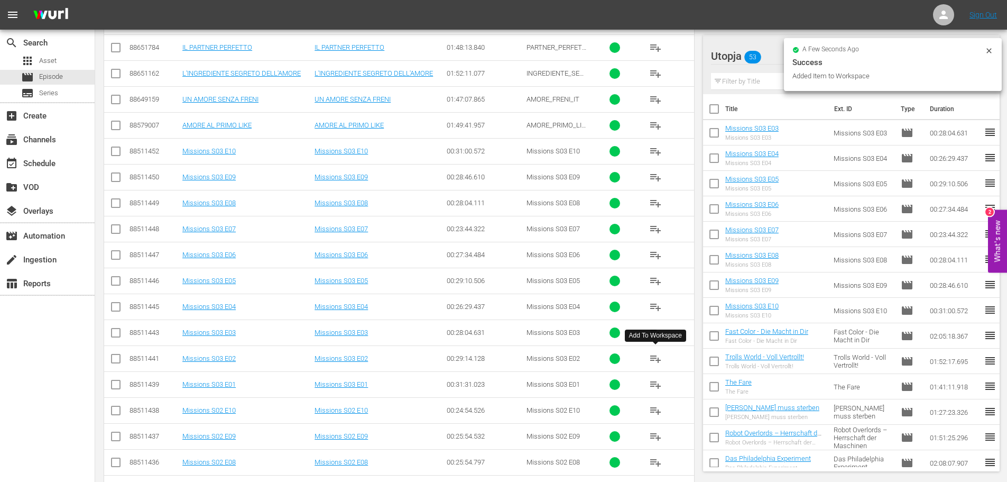
click at [654, 361] on span "playlist_add" at bounding box center [655, 358] width 13 height 13
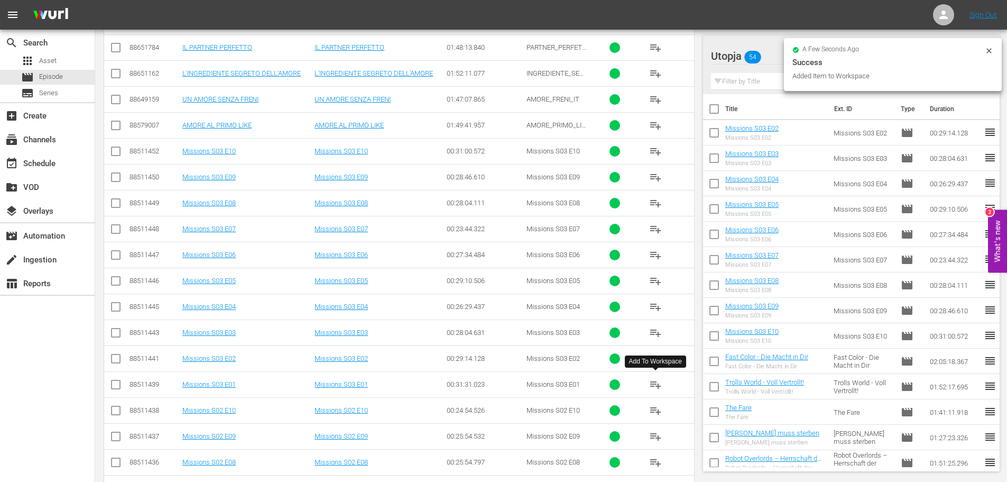
click at [657, 384] on span "playlist_add" at bounding box center [655, 384] width 13 height 13
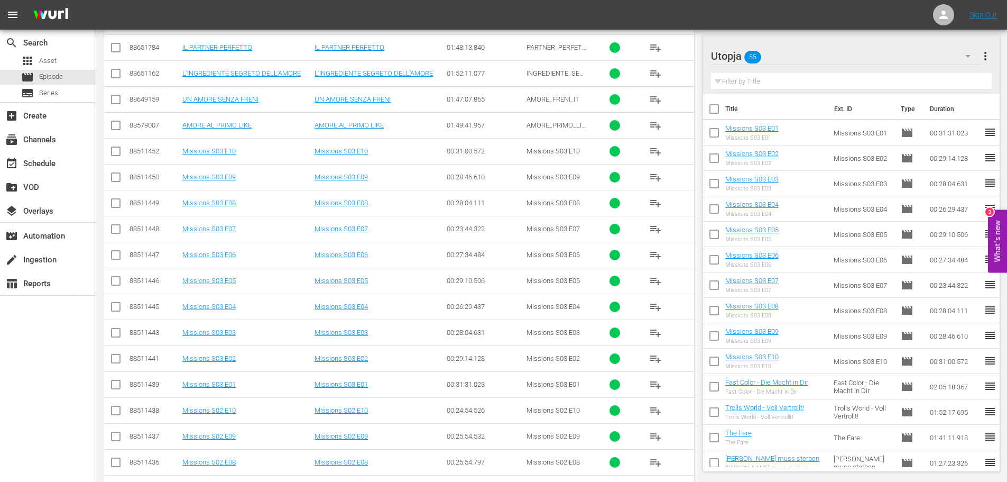
scroll to position [370, 0]
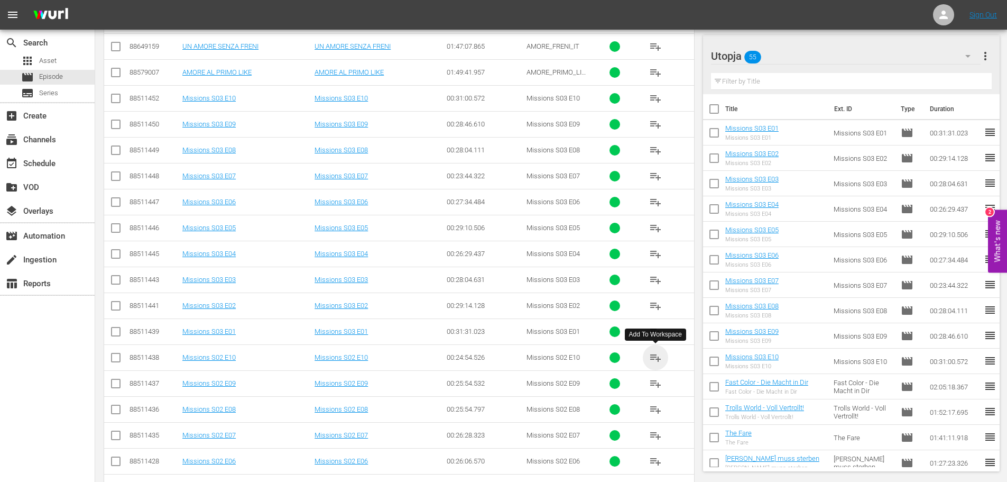
click at [655, 357] on span "playlist_add" at bounding box center [655, 357] width 13 height 13
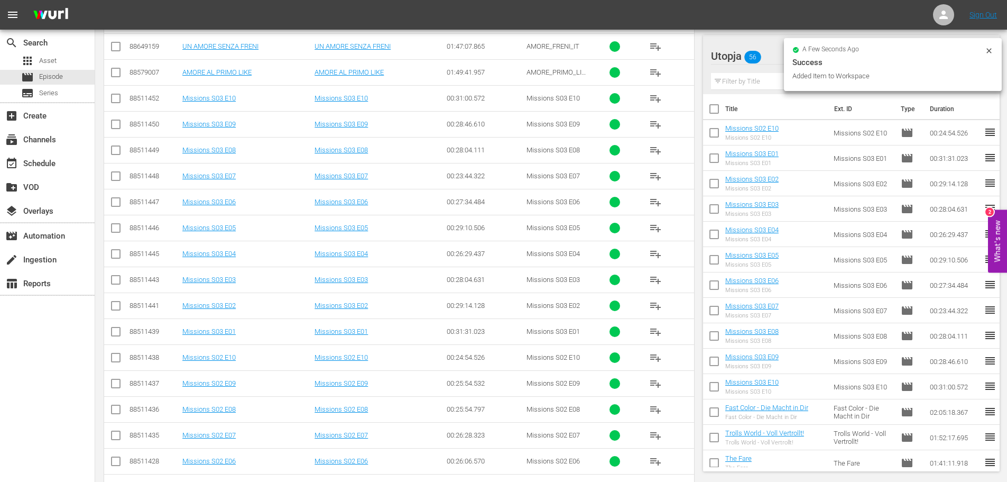
click at [655, 382] on span "playlist_add" at bounding box center [655, 383] width 13 height 13
click at [655, 408] on span "playlist_add" at bounding box center [655, 409] width 13 height 13
click at [657, 432] on span "playlist_add" at bounding box center [655, 435] width 13 height 13
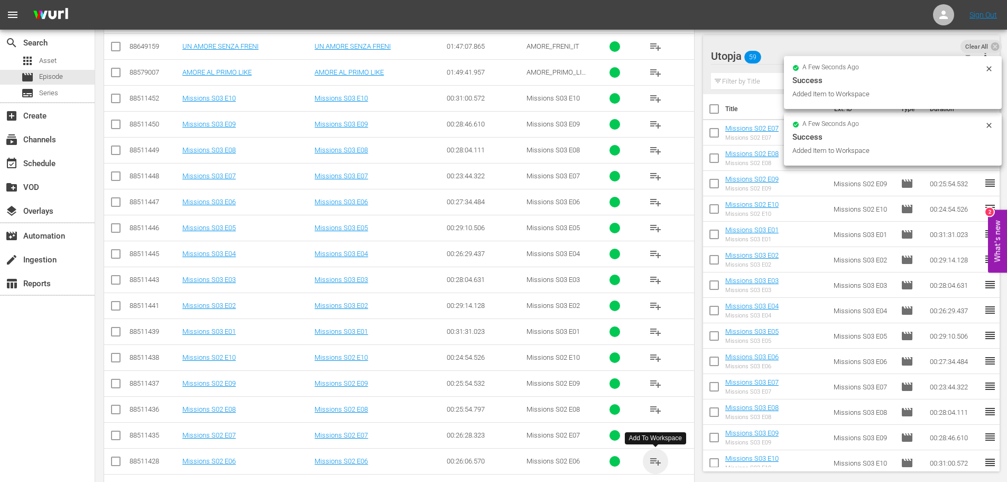
click at [655, 461] on span "playlist_add" at bounding box center [655, 461] width 13 height 13
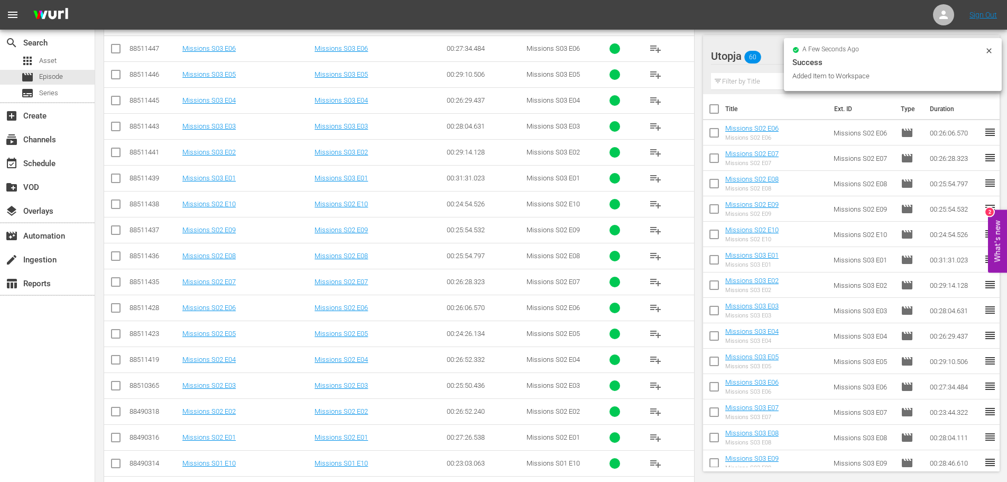
scroll to position [529, 0]
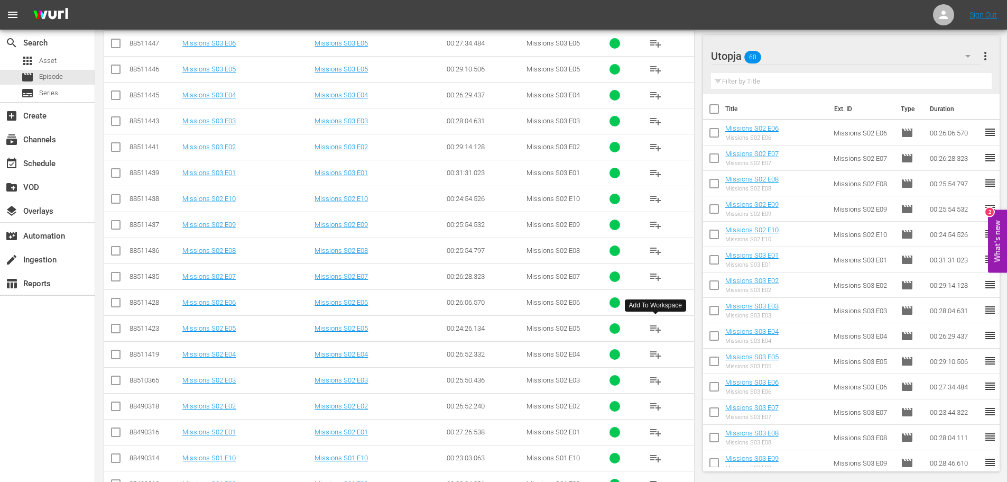
click at [655, 328] on span "playlist_add" at bounding box center [655, 328] width 13 height 13
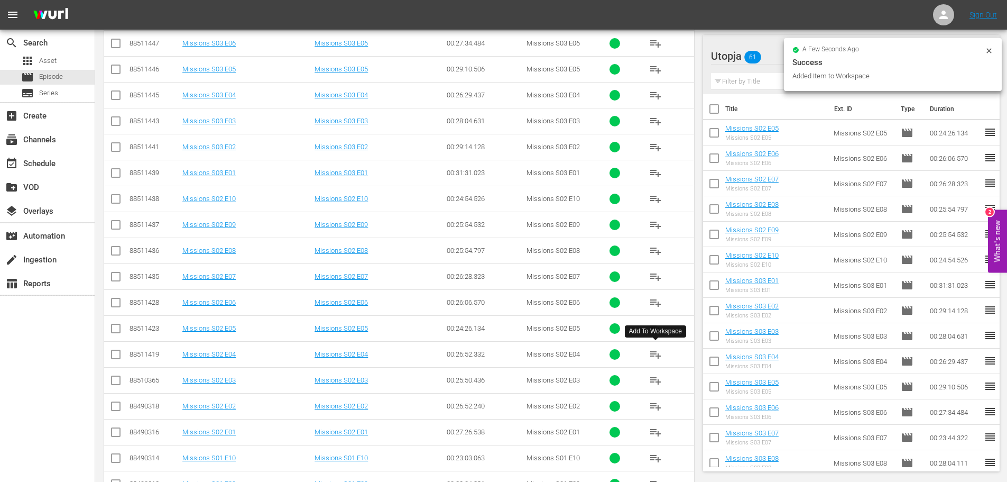
click at [656, 355] on span "playlist_add" at bounding box center [655, 354] width 13 height 13
click at [652, 381] on span "playlist_add" at bounding box center [655, 380] width 13 height 13
click at [655, 408] on span "playlist_add" at bounding box center [655, 406] width 13 height 13
click at [655, 428] on span "playlist_add" at bounding box center [655, 432] width 13 height 13
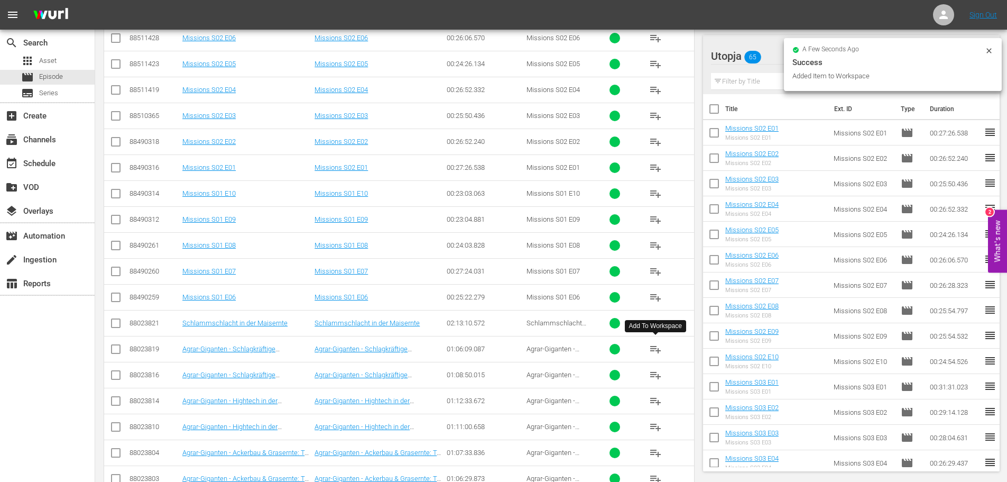
scroll to position [740, 0]
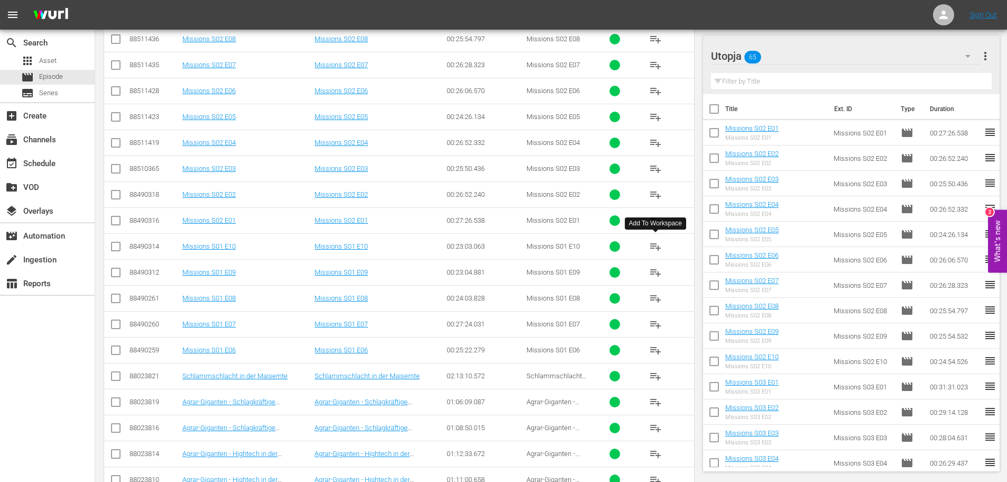
click at [654, 245] on span "playlist_add" at bounding box center [655, 246] width 13 height 13
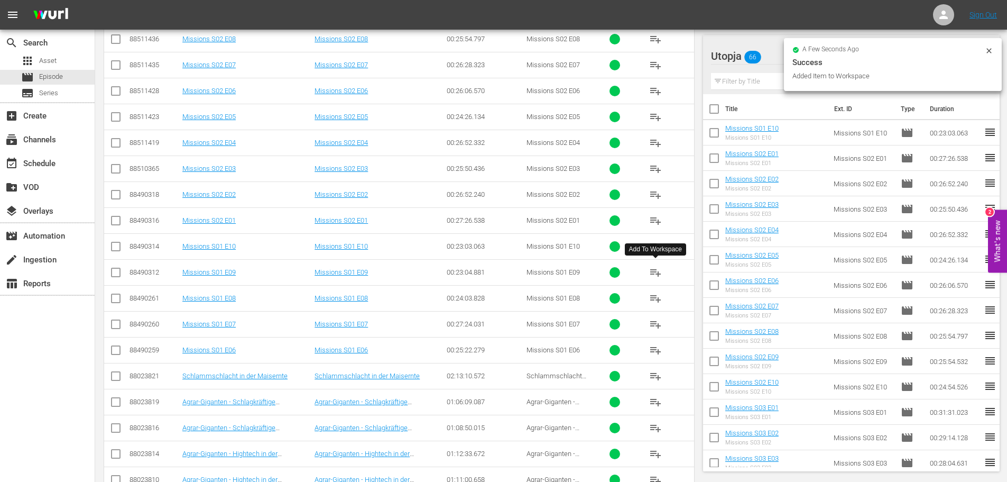
click at [657, 274] on span "playlist_add" at bounding box center [655, 272] width 13 height 13
click at [657, 298] on span "playlist_add" at bounding box center [655, 298] width 13 height 13
click at [656, 325] on span "playlist_add" at bounding box center [655, 324] width 13 height 13
click at [656, 352] on span "playlist_add" at bounding box center [655, 350] width 13 height 13
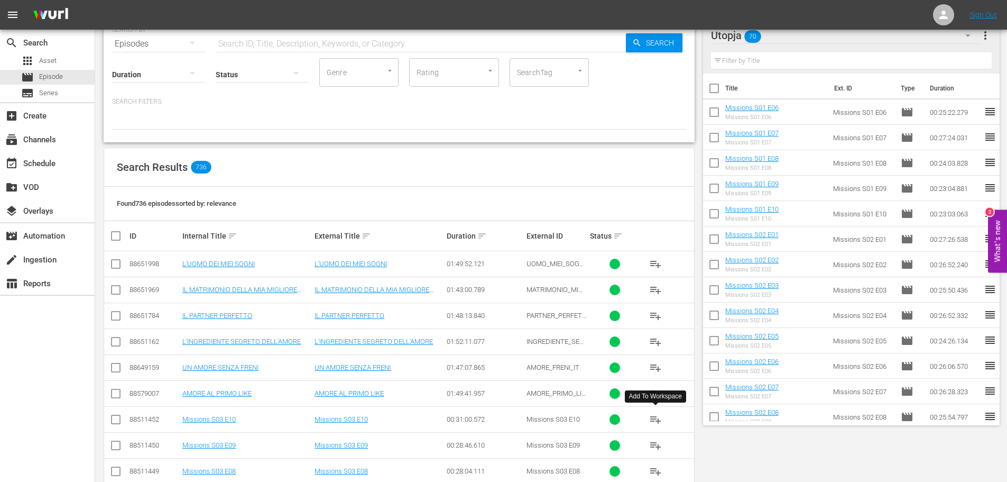
scroll to position [0, 0]
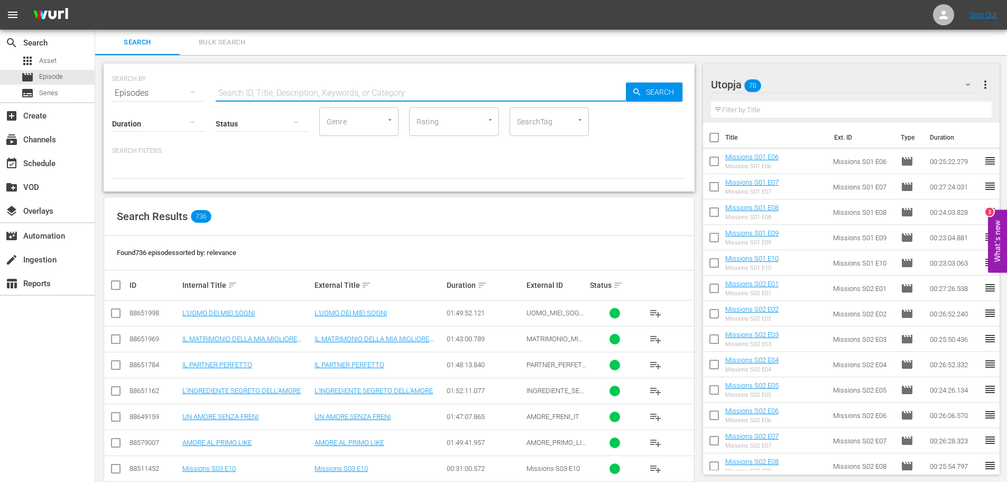
click at [319, 89] on input "text" at bounding box center [421, 92] width 410 height 25
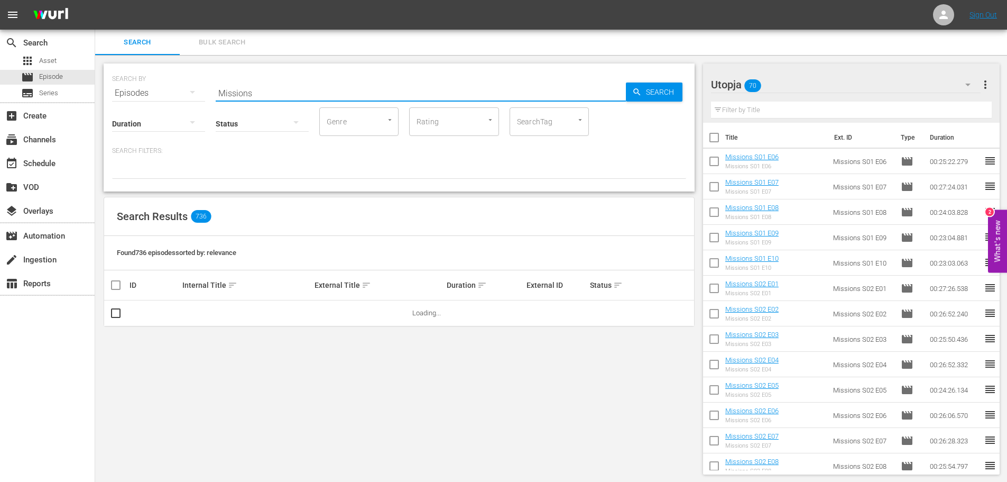
type input "Missions"
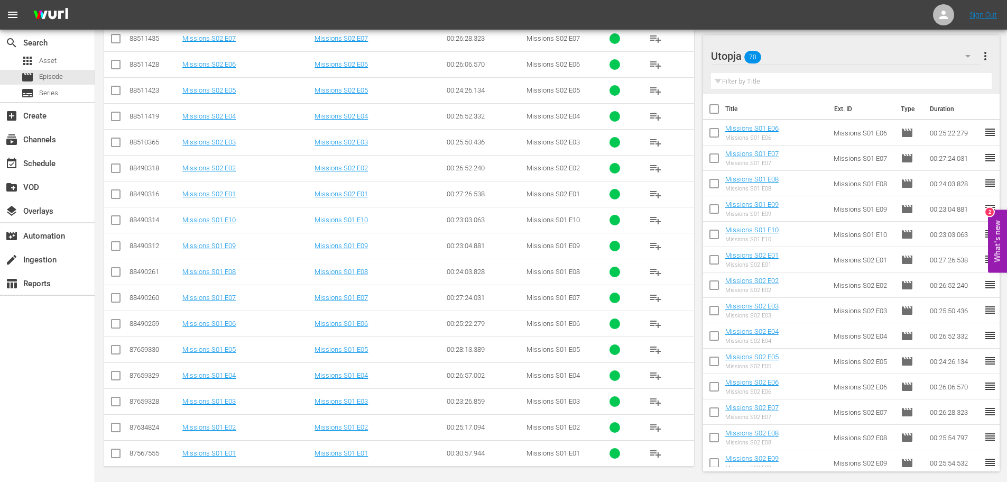
scroll to position [615, 0]
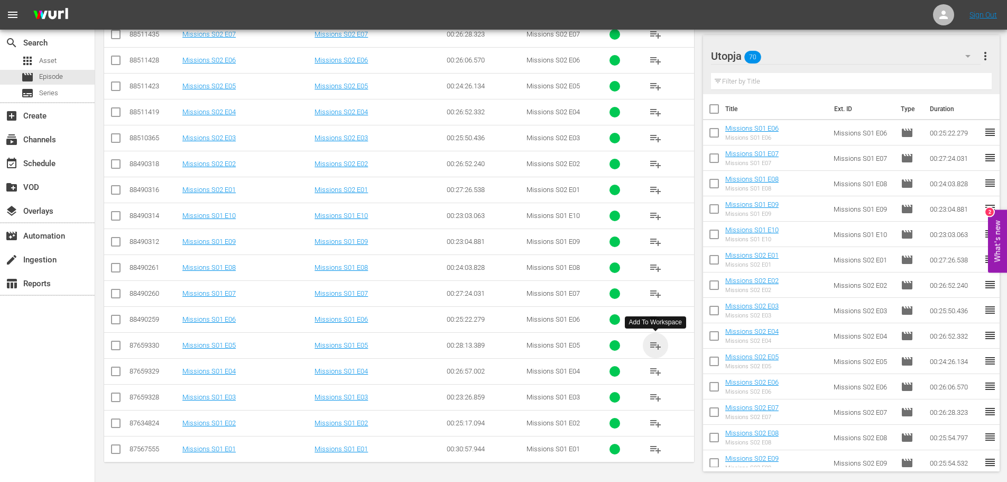
click at [658, 344] on span "playlist_add" at bounding box center [655, 345] width 13 height 13
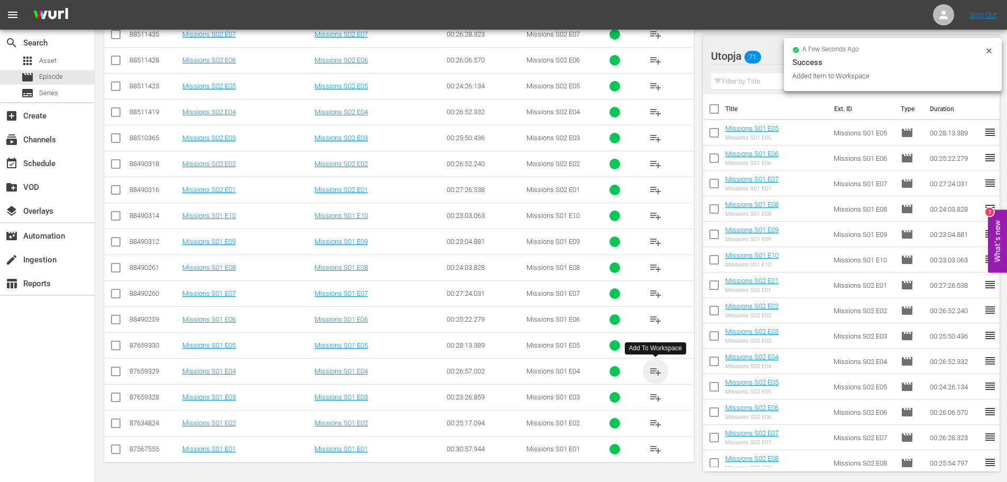
click at [658, 370] on span "playlist_add" at bounding box center [655, 371] width 13 height 13
click at [655, 397] on span "playlist_add" at bounding box center [655, 397] width 13 height 13
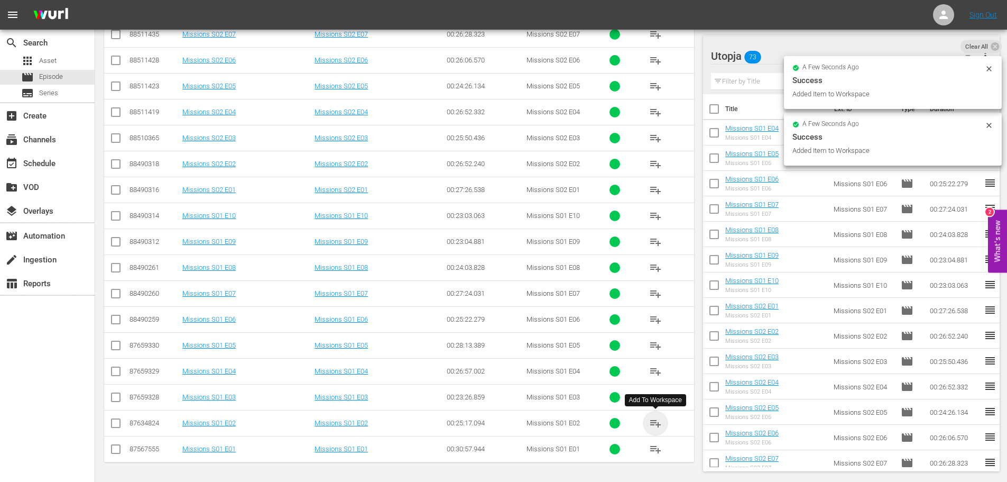
click at [657, 424] on span "playlist_add" at bounding box center [655, 423] width 13 height 13
click at [657, 447] on span "playlist_add" at bounding box center [655, 449] width 13 height 13
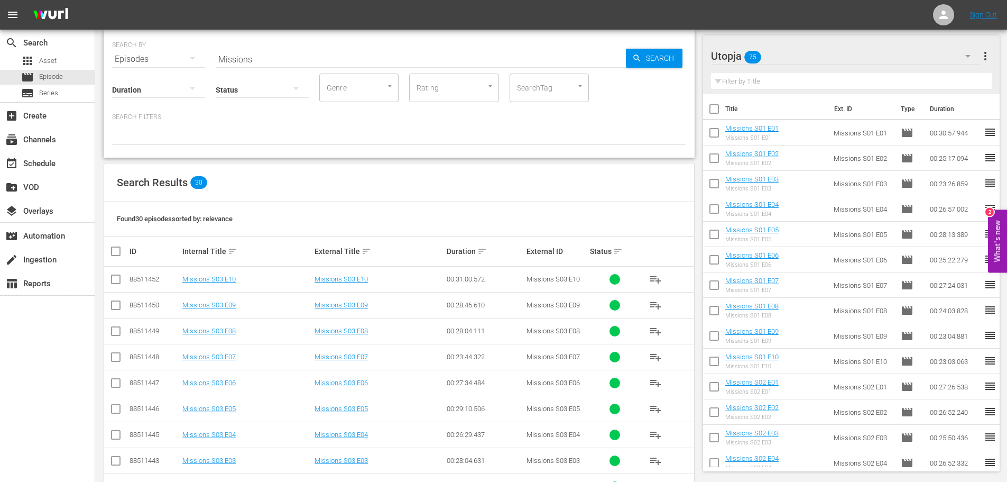
scroll to position [0, 0]
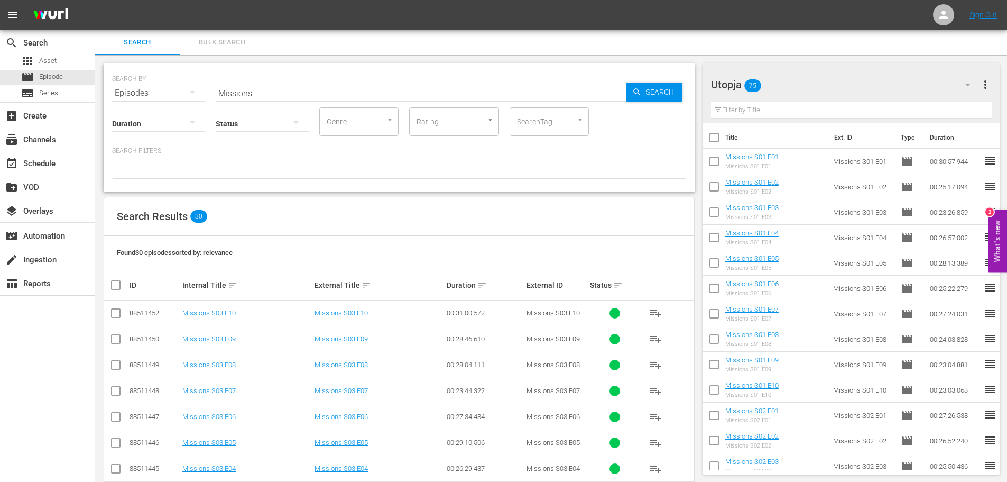
click at [310, 91] on input "Missions" at bounding box center [421, 92] width 410 height 25
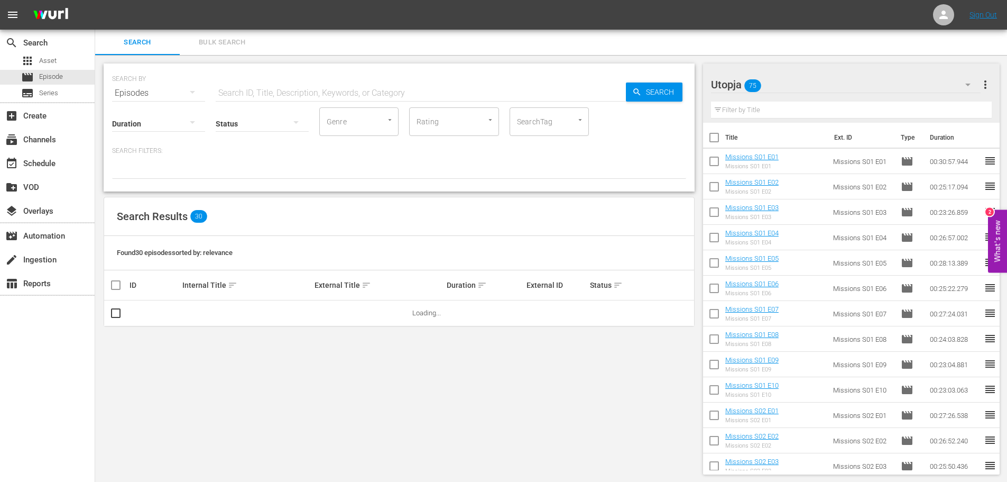
click at [577, 42] on div "Search Bulk Search" at bounding box center [551, 42] width 912 height 25
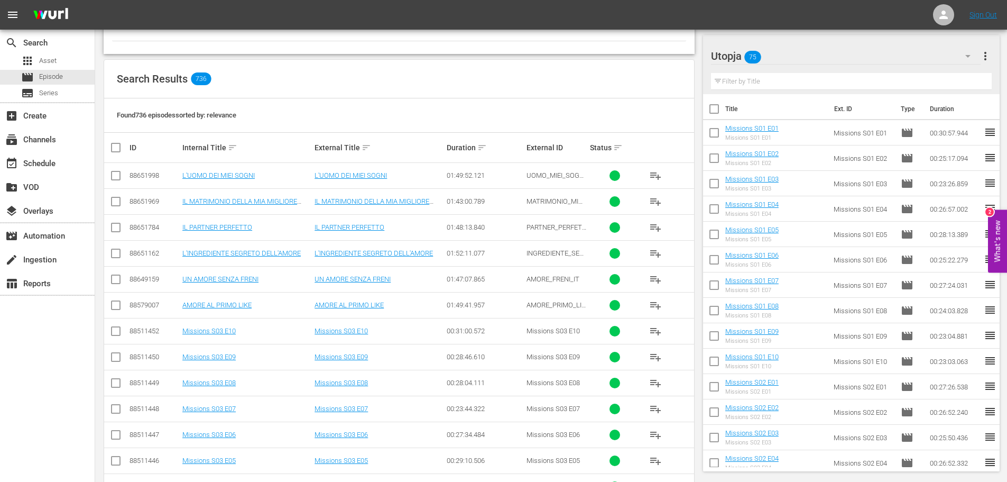
scroll to position [159, 0]
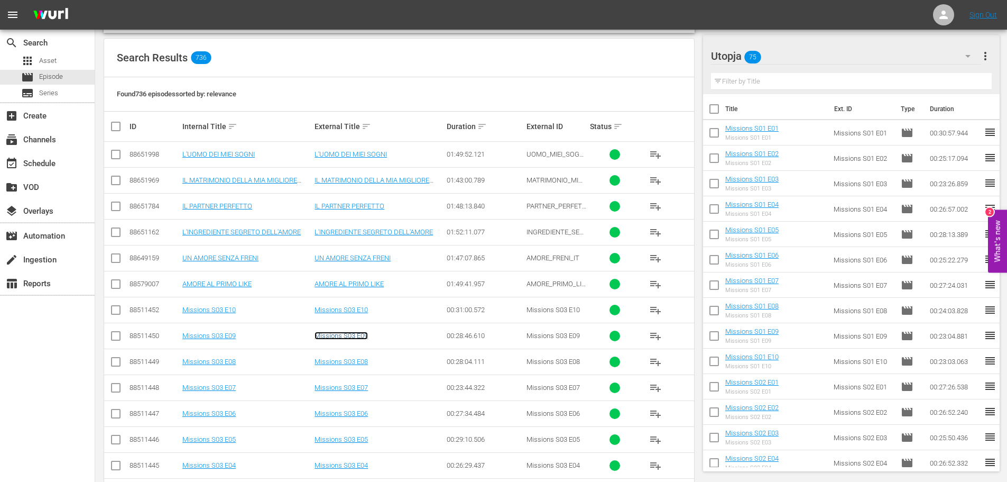
click at [341, 333] on link "Missions S03 E09" at bounding box center [341, 336] width 53 height 8
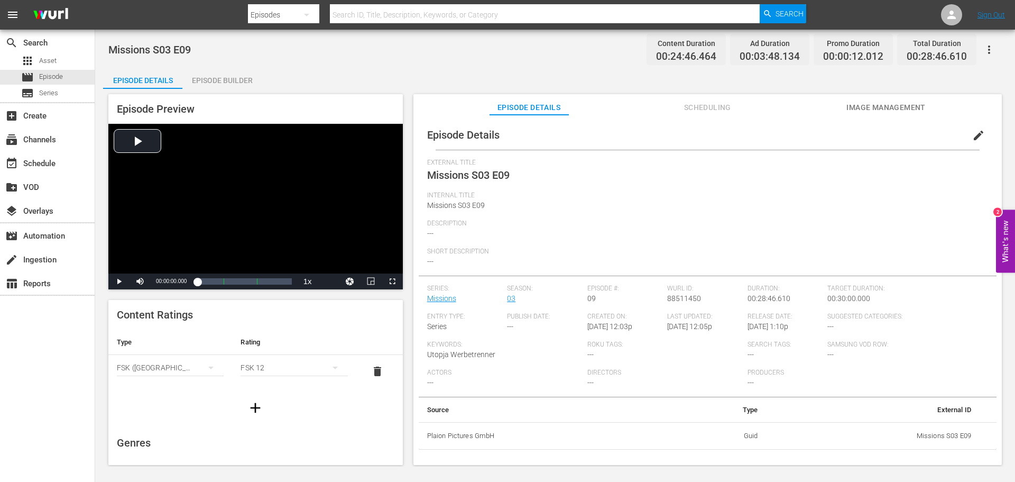
click at [232, 77] on div "Episode Builder" at bounding box center [221, 80] width 79 height 25
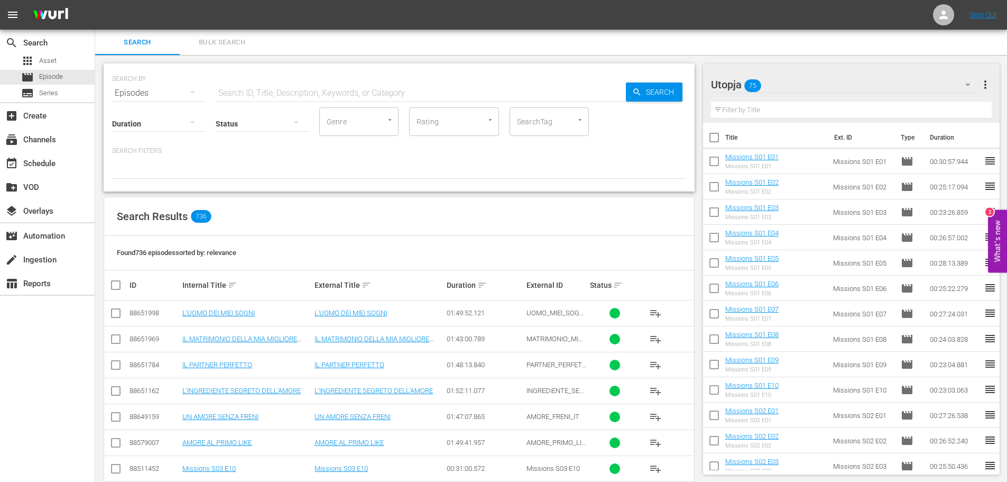
click at [645, 42] on div "Search Bulk Search" at bounding box center [551, 42] width 912 height 25
